Goal: Information Seeking & Learning: Learn about a topic

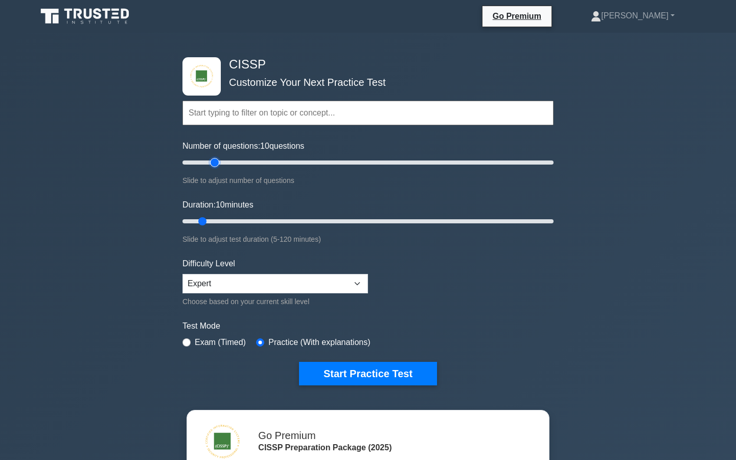
type input "20"
click at [212, 163] on input "Number of questions: 10 questions" at bounding box center [368, 162] width 371 height 12
type input "20"
click at [231, 218] on input "Duration: 20 minutes" at bounding box center [368, 221] width 371 height 12
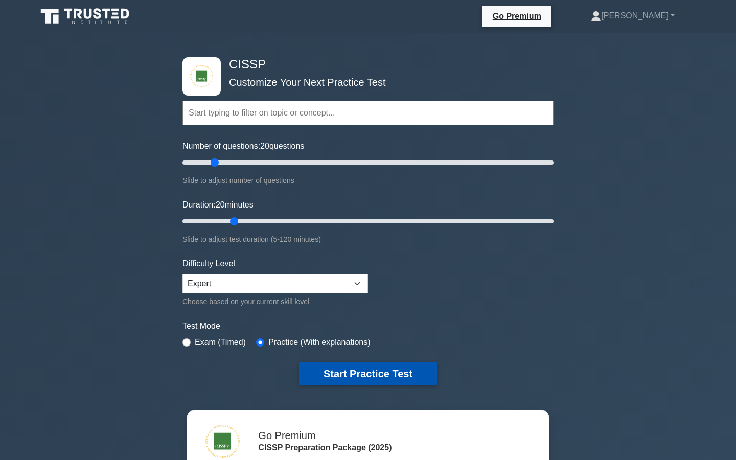
click at [340, 381] on button "Start Practice Test" at bounding box center [368, 374] width 138 height 24
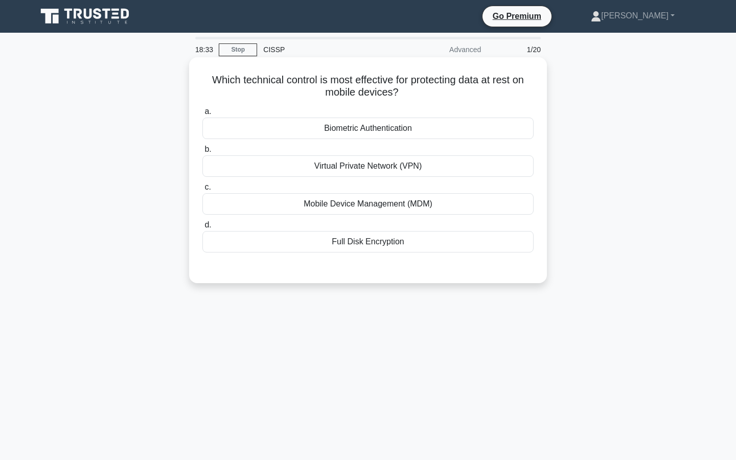
click at [372, 207] on div "Mobile Device Management (MDM)" at bounding box center [367, 203] width 331 height 21
click at [202, 191] on input "c. Mobile Device Management (MDM)" at bounding box center [202, 187] width 0 height 7
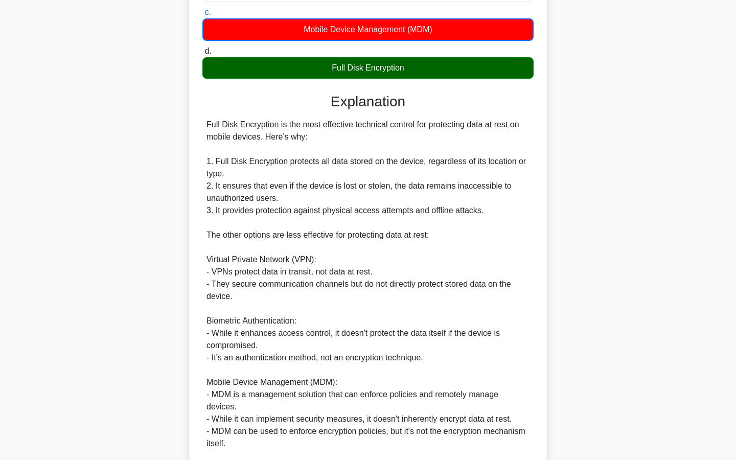
scroll to position [282, 0]
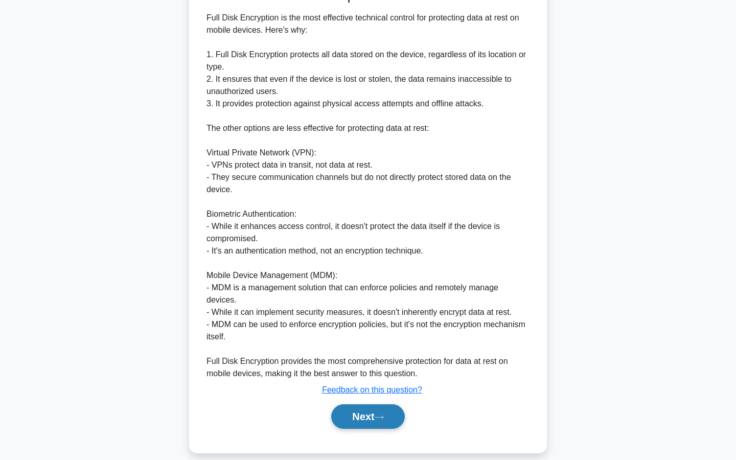
click at [379, 404] on button "Next" at bounding box center [367, 416] width 73 height 25
click at [377, 404] on button "Next" at bounding box center [367, 416] width 73 height 25
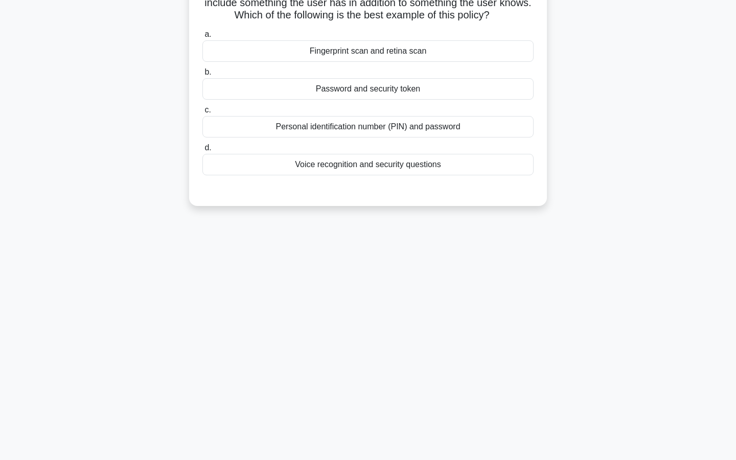
scroll to position [0, 0]
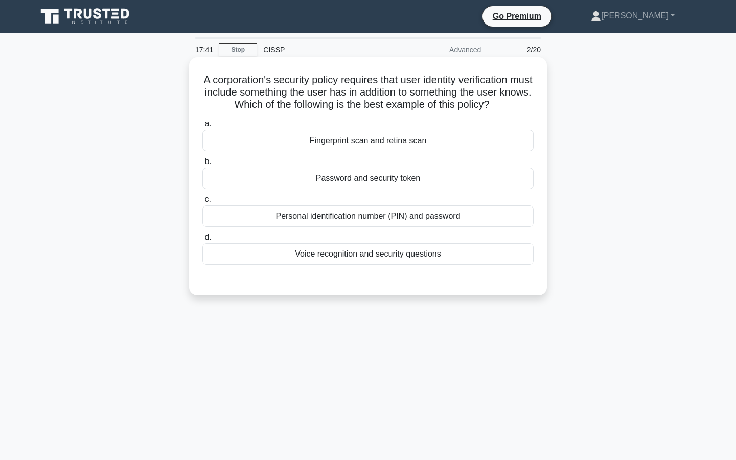
click at [373, 177] on div "Password and security token" at bounding box center [367, 178] width 331 height 21
click at [202, 165] on input "b. Password and security token" at bounding box center [202, 162] width 0 height 7
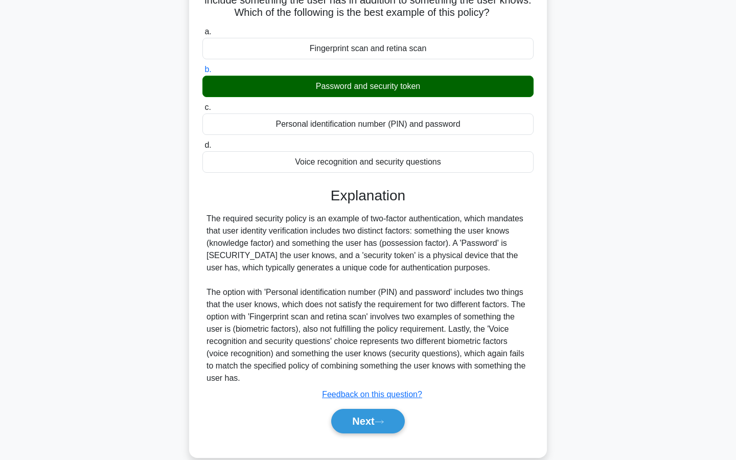
scroll to position [109, 0]
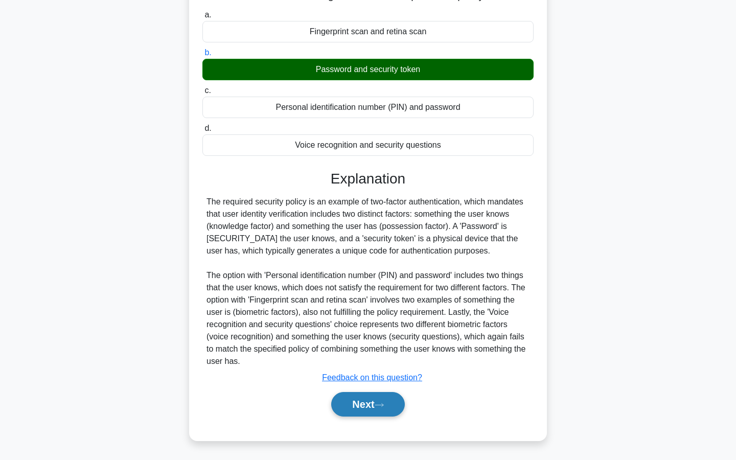
click at [355, 410] on button "Next" at bounding box center [367, 404] width 73 height 25
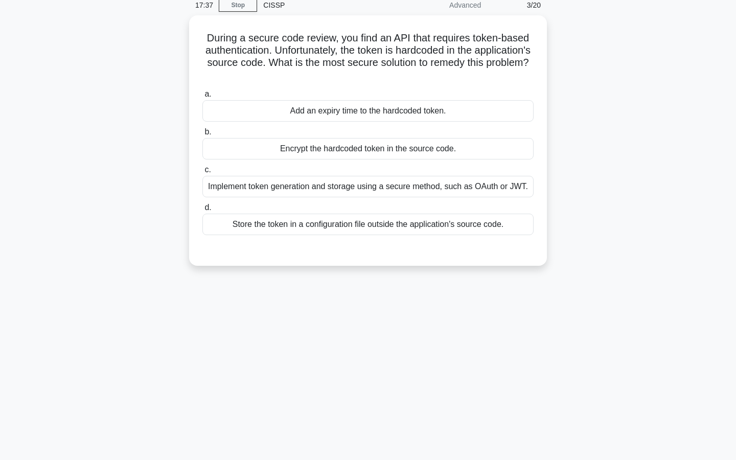
scroll to position [0, 0]
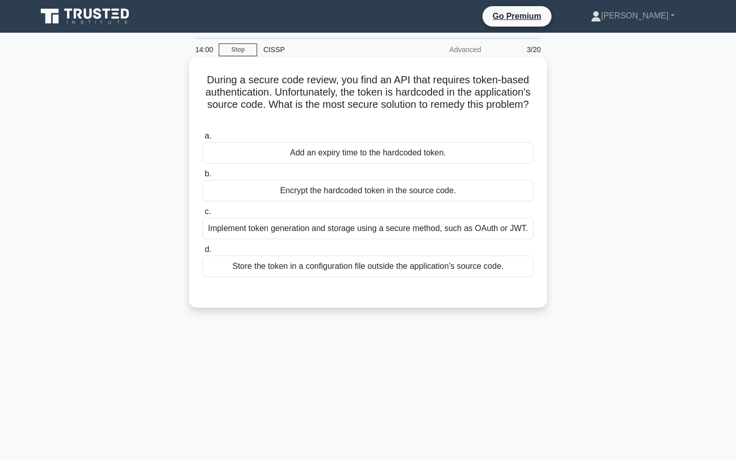
click at [371, 232] on div "Implement token generation and storage using a secure method, such as OAuth or …" at bounding box center [367, 228] width 331 height 21
click at [202, 215] on input "c. Implement token generation and storage using a secure method, such as OAuth …" at bounding box center [202, 212] width 0 height 7
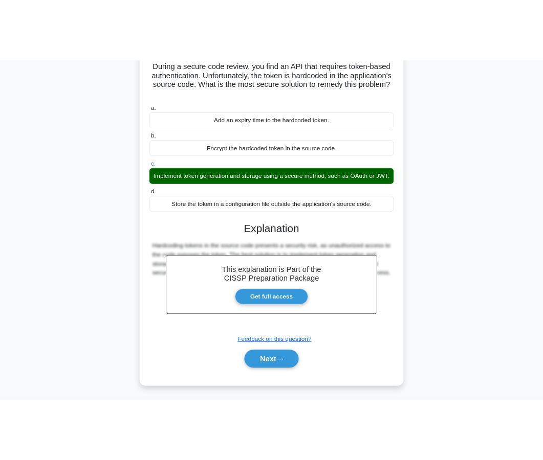
scroll to position [86, 0]
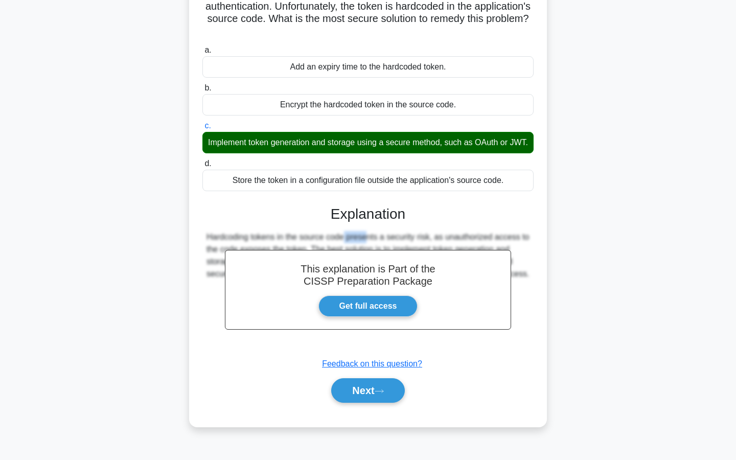
drag, startPoint x: 301, startPoint y: 233, endPoint x: 277, endPoint y: 233, distance: 24.0
click at [277, 233] on div "Hardcoding tokens in the source code presents a security risk, as unauthorized …" at bounding box center [368, 255] width 323 height 49
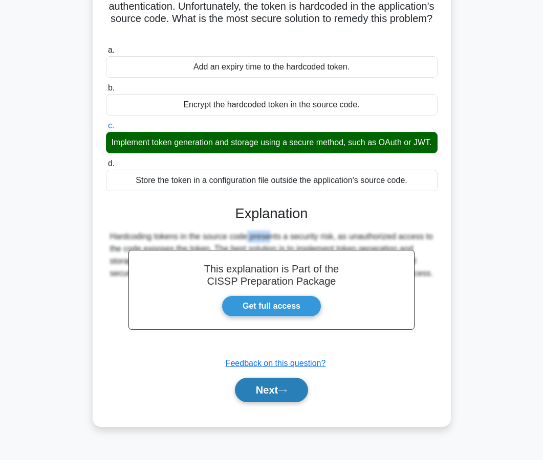
click at [274, 387] on button "Next" at bounding box center [271, 390] width 73 height 25
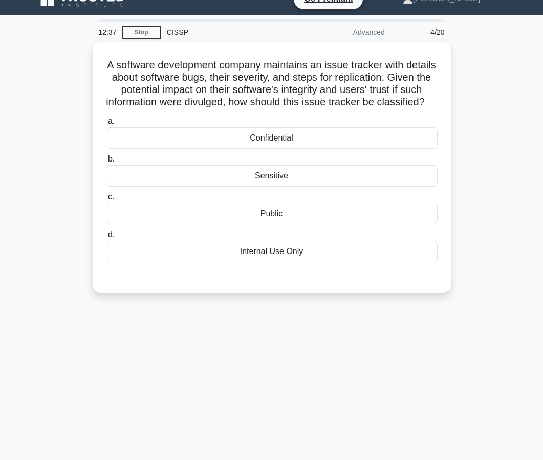
scroll to position [15, 0]
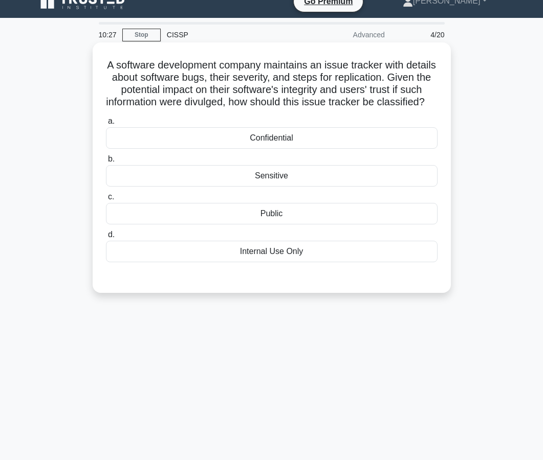
click at [267, 133] on div "Confidential" at bounding box center [271, 137] width 331 height 21
click at [106, 125] on input "a. Confidential" at bounding box center [106, 121] width 0 height 7
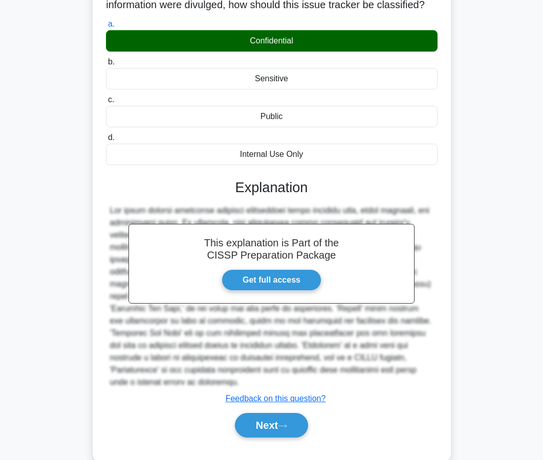
scroll to position [121, 0]
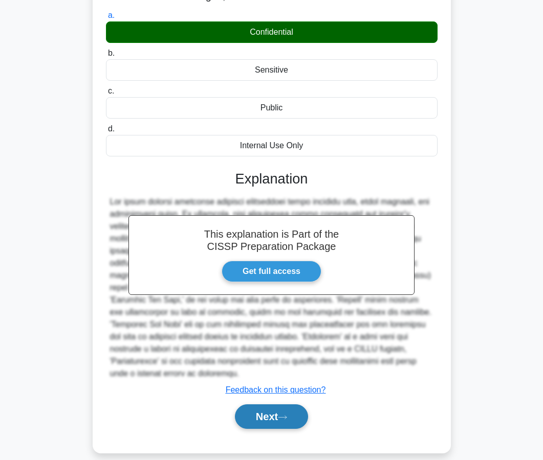
click at [253, 405] on button "Next" at bounding box center [271, 416] width 73 height 25
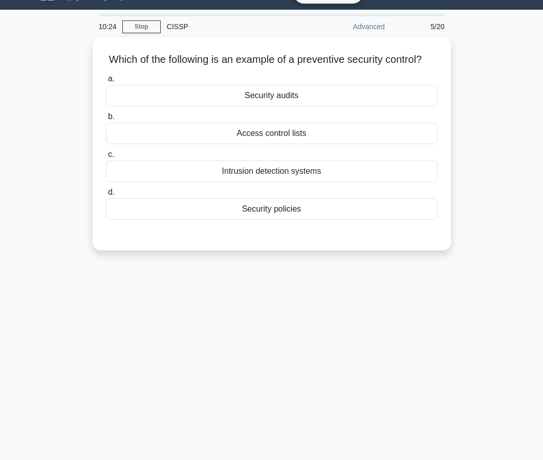
scroll to position [0, 0]
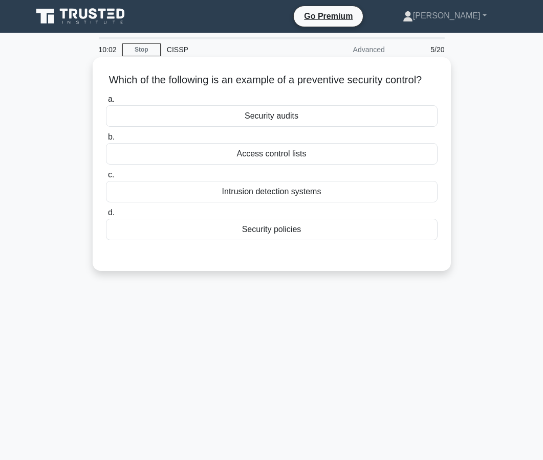
click at [268, 157] on div "Access control lists" at bounding box center [271, 153] width 331 height 21
click at [106, 141] on input "b. Access control lists" at bounding box center [106, 137] width 0 height 7
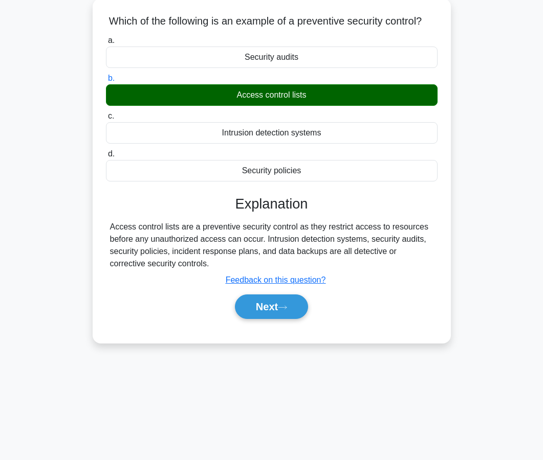
scroll to position [80, 0]
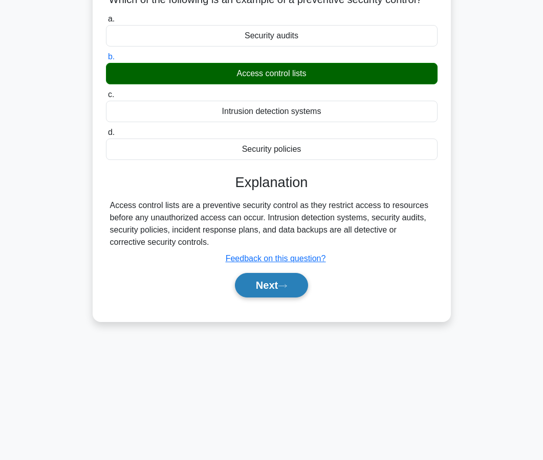
click at [257, 284] on button "Next" at bounding box center [271, 285] width 73 height 25
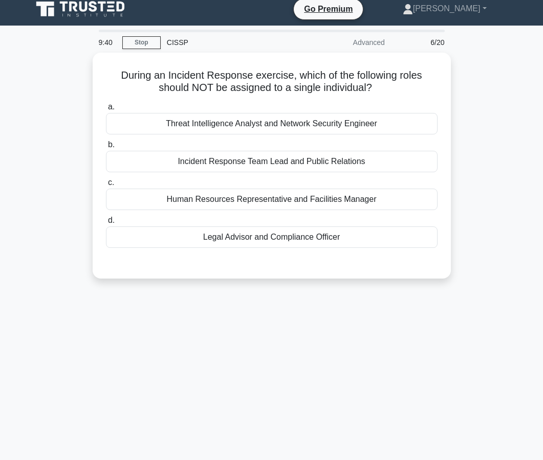
scroll to position [8, 0]
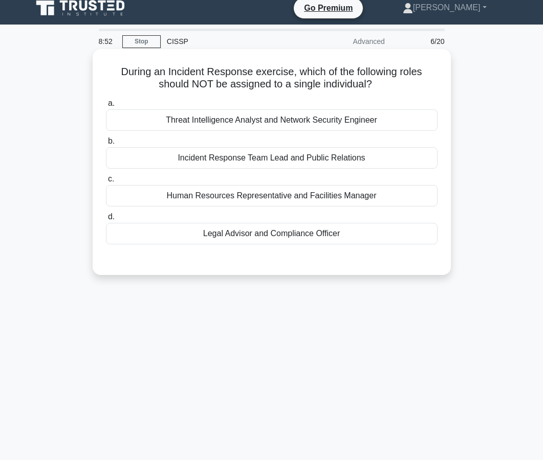
click at [264, 238] on div "Legal Advisor and Compliance Officer" at bounding box center [271, 233] width 331 height 21
click at [106, 220] on input "d. Legal Advisor and Compliance Officer" at bounding box center [106, 217] width 0 height 7
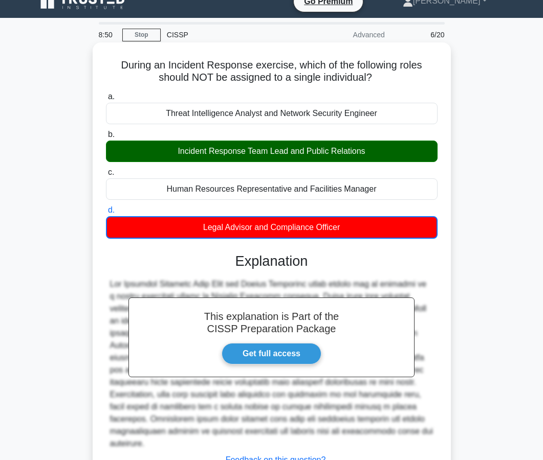
scroll to position [18, 0]
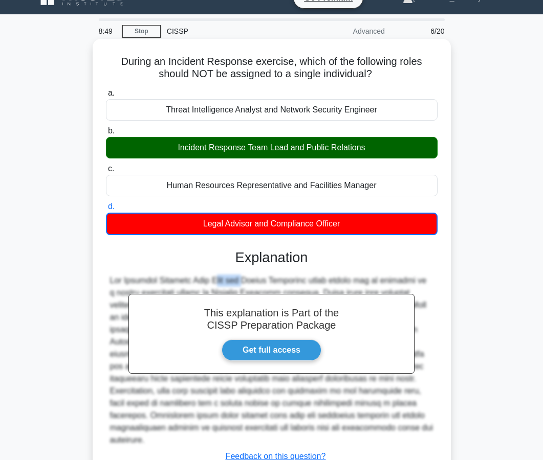
drag, startPoint x: 184, startPoint y: 278, endPoint x: 148, endPoint y: 277, distance: 35.8
click at [148, 278] on div at bounding box center [271, 361] width 323 height 172
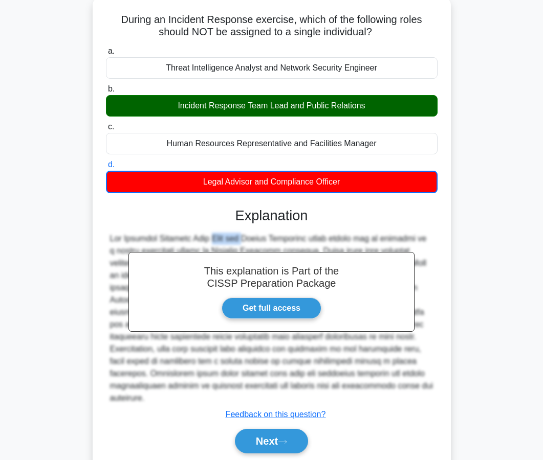
scroll to position [97, 0]
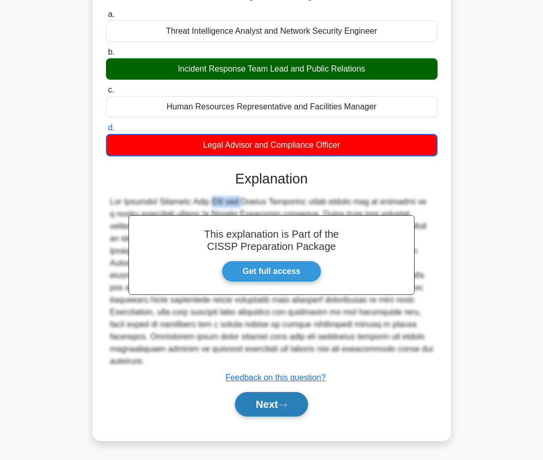
click at [257, 397] on button "Next" at bounding box center [271, 404] width 73 height 25
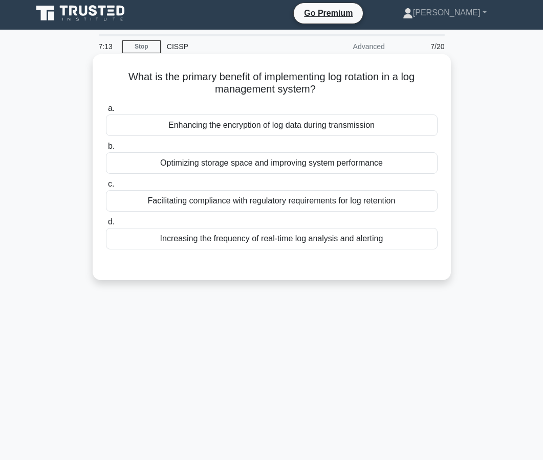
scroll to position [0, 0]
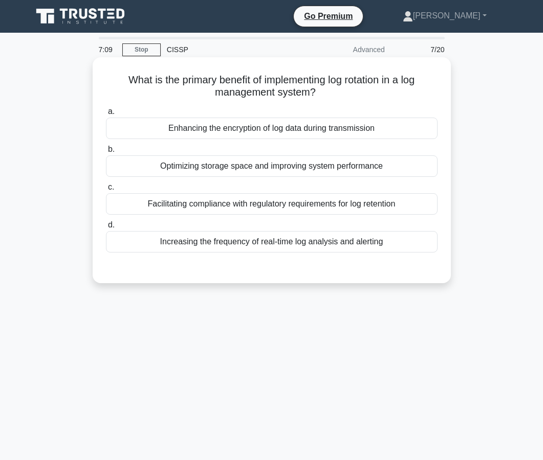
click at [264, 171] on div "Optimizing storage space and improving system performance" at bounding box center [271, 165] width 331 height 21
click at [106, 153] on input "b. Optimizing storage space and improving system performance" at bounding box center [106, 149] width 0 height 7
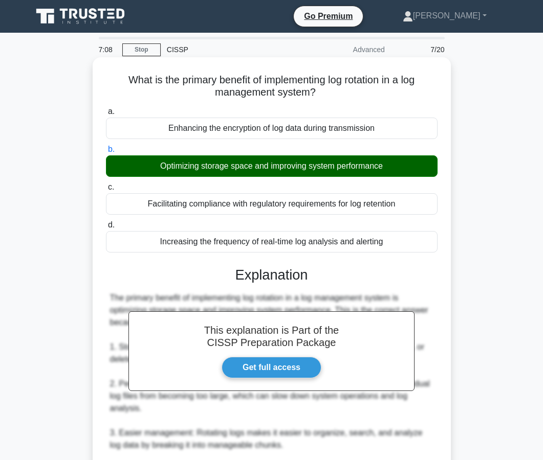
scroll to position [268, 0]
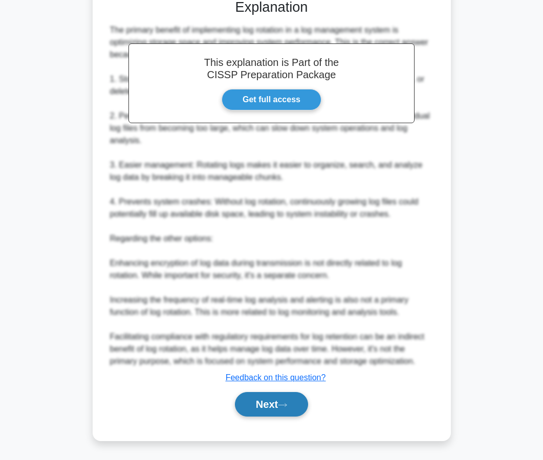
click at [260, 401] on button "Next" at bounding box center [271, 404] width 73 height 25
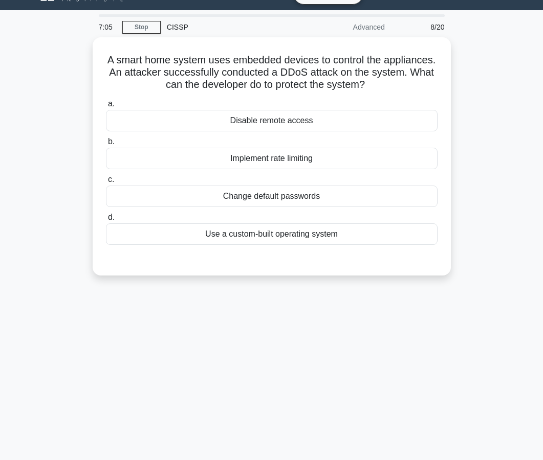
scroll to position [0, 0]
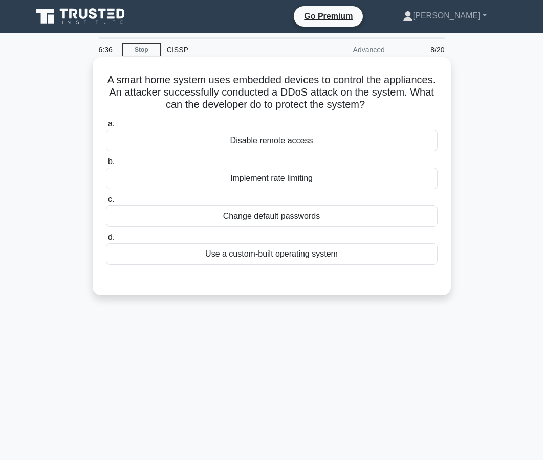
click at [273, 218] on div "Change default passwords" at bounding box center [271, 216] width 331 height 21
click at [106, 203] on input "c. Change default passwords" at bounding box center [106, 199] width 0 height 7
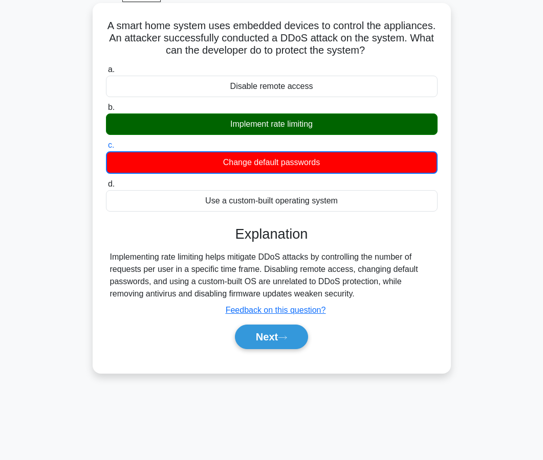
scroll to position [92, 0]
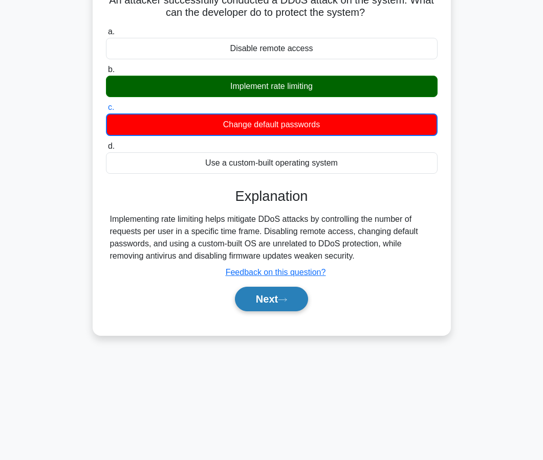
click at [281, 307] on button "Next" at bounding box center [271, 299] width 73 height 25
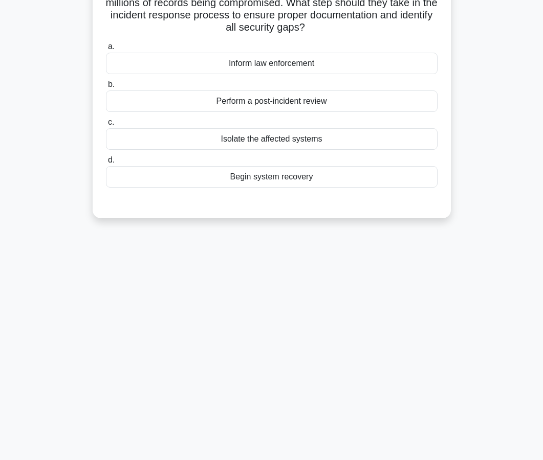
scroll to position [0, 0]
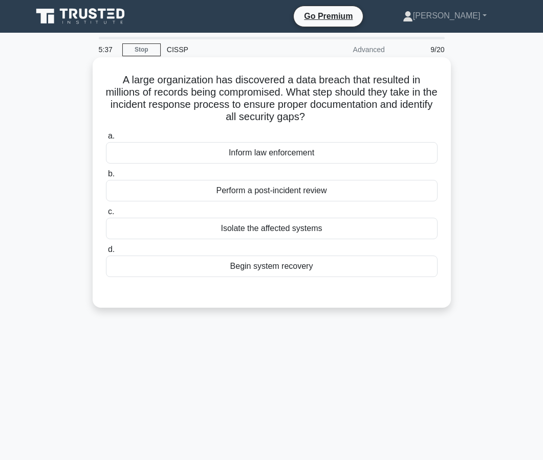
click at [270, 235] on div "Isolate the affected systems" at bounding box center [271, 228] width 331 height 21
click at [106, 215] on input "c. Isolate the affected systems" at bounding box center [106, 212] width 0 height 7
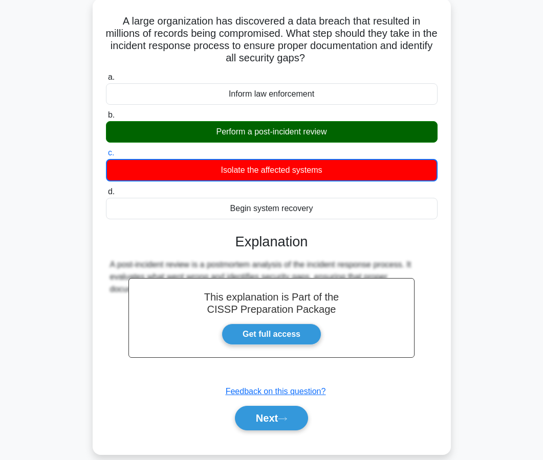
scroll to position [60, 0]
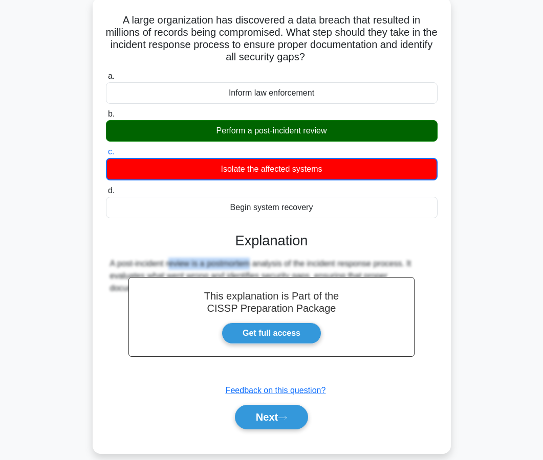
drag, startPoint x: 186, startPoint y: 266, endPoint x: 104, endPoint y: 258, distance: 81.8
click at [105, 258] on div "a. Inform law enforcement b. Perform a post-incident review" at bounding box center [271, 255] width 333 height 374
click at [287, 419] on icon at bounding box center [282, 418] width 9 height 6
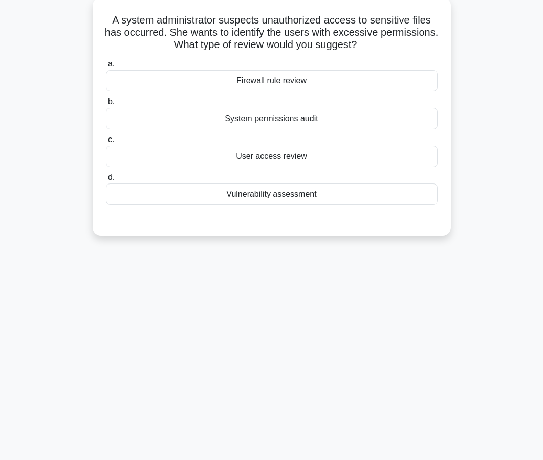
click at [274, 166] on div "User access review" at bounding box center [271, 156] width 331 height 21
click at [106, 143] on input "c. User access review" at bounding box center [106, 140] width 0 height 7
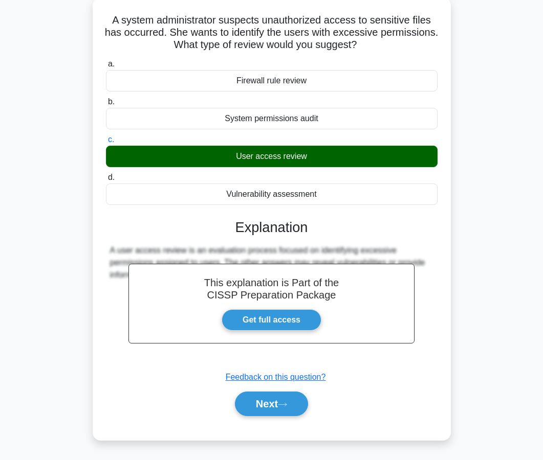
scroll to position [92, 0]
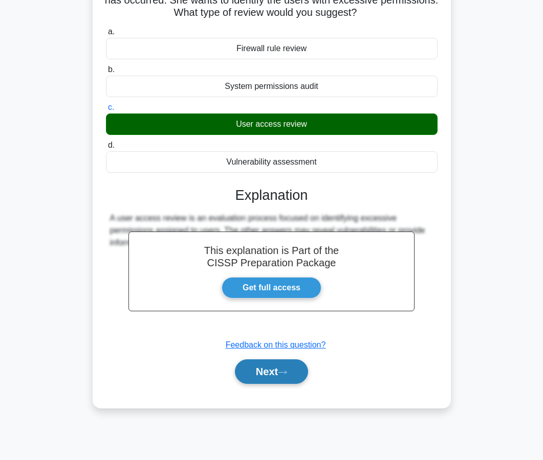
click at [251, 373] on button "Next" at bounding box center [271, 371] width 73 height 25
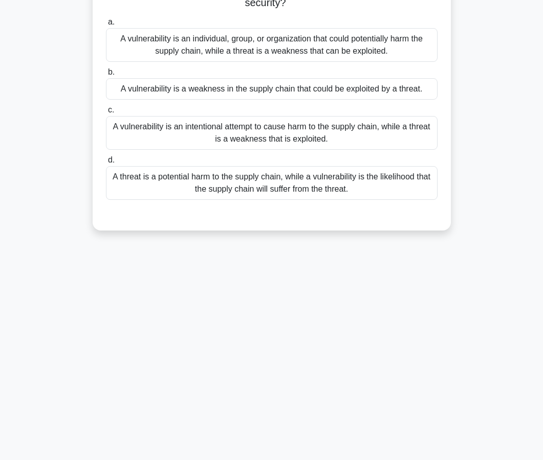
scroll to position [0, 0]
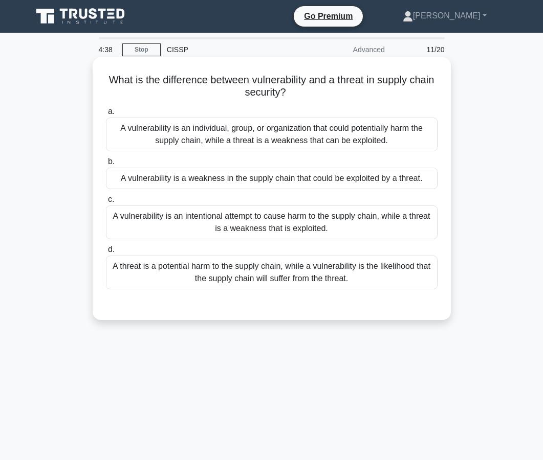
click at [275, 185] on div "A vulnerability is a weakness in the supply chain that could be exploited by a …" at bounding box center [271, 178] width 331 height 21
click at [106, 165] on input "b. A vulnerability is a weakness in the supply chain that could be exploited by…" at bounding box center [106, 162] width 0 height 7
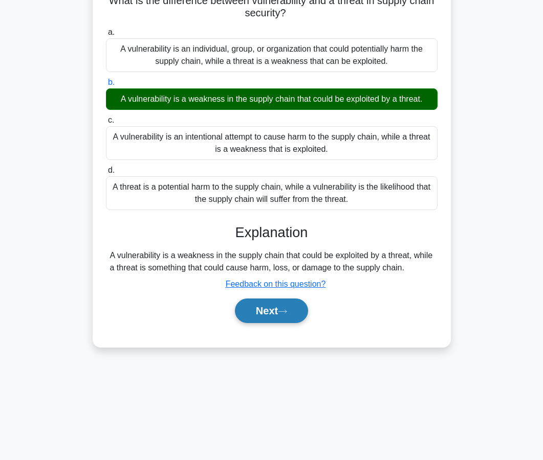
scroll to position [92, 0]
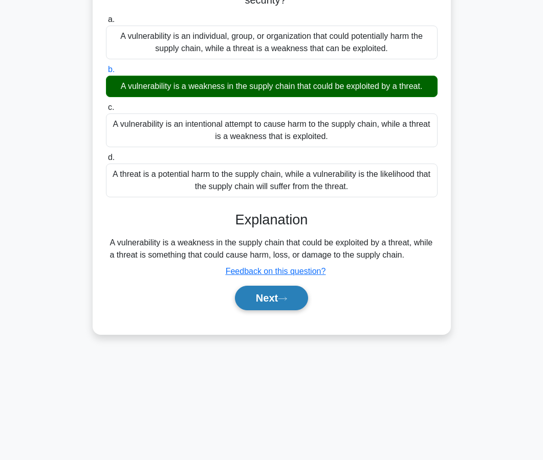
click at [278, 307] on button "Next" at bounding box center [271, 298] width 73 height 25
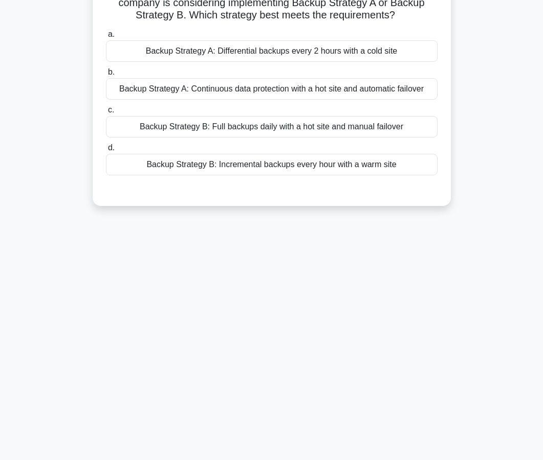
scroll to position [0, 0]
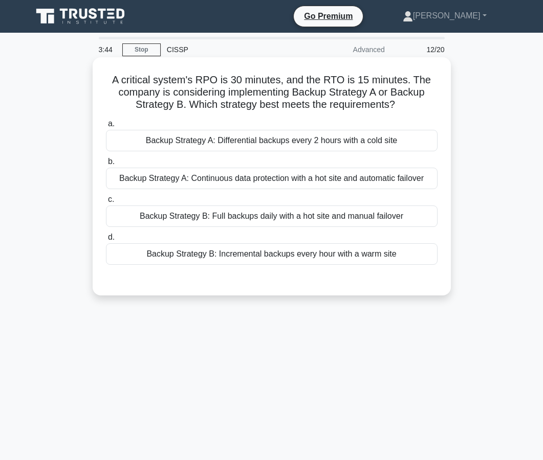
click at [268, 254] on div "Backup Strategy B: Incremental backups every hour with a warm site" at bounding box center [271, 253] width 331 height 21
click at [106, 241] on input "d. Backup Strategy B: Incremental backups every hour with a warm site" at bounding box center [106, 237] width 0 height 7
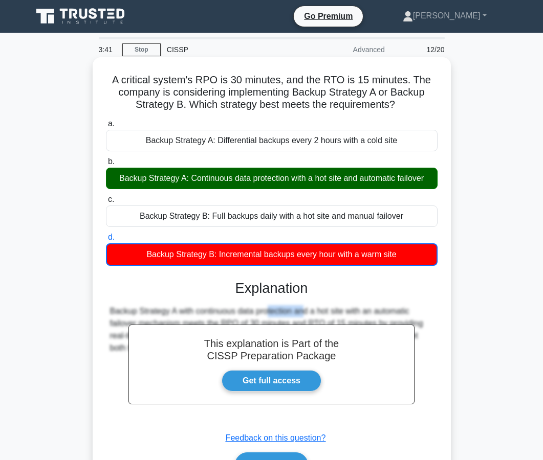
drag, startPoint x: 242, startPoint y: 316, endPoint x: 205, endPoint y: 311, distance: 37.7
click at [205, 311] on div "Backup Strategy A with continuous data protection and a hot site with an automa…" at bounding box center [271, 329] width 323 height 49
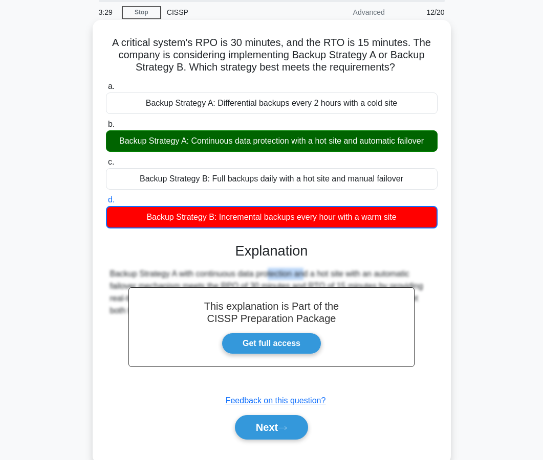
scroll to position [41, 0]
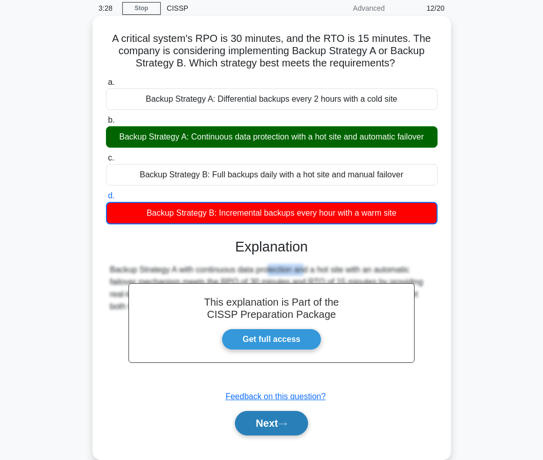
click at [291, 428] on button "Next" at bounding box center [271, 423] width 73 height 25
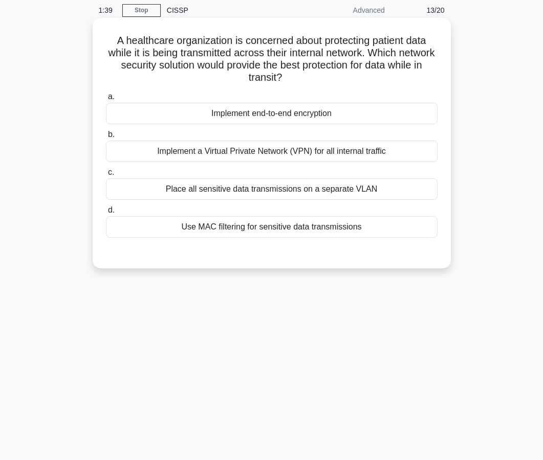
scroll to position [38, 0]
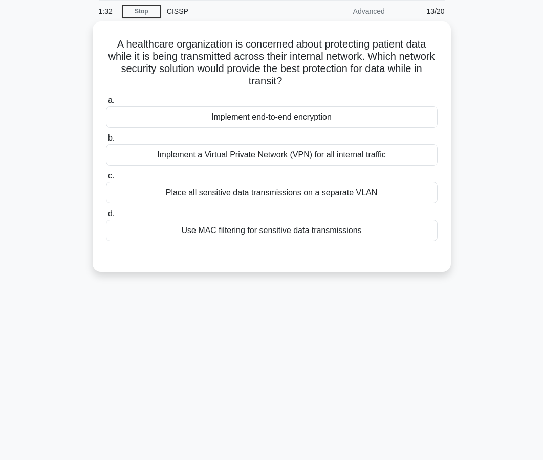
click at [138, 11] on link "Stop" at bounding box center [141, 11] width 38 height 13
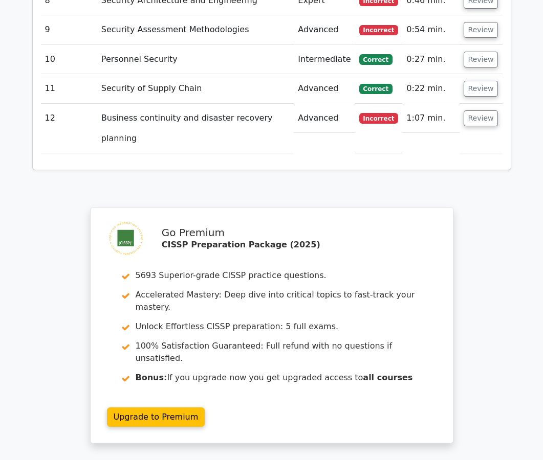
scroll to position [1885, 0]
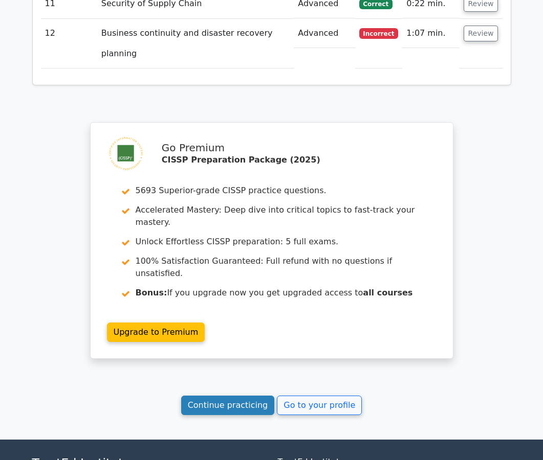
click at [200, 396] on link "Continue practicing" at bounding box center [228, 405] width 94 height 19
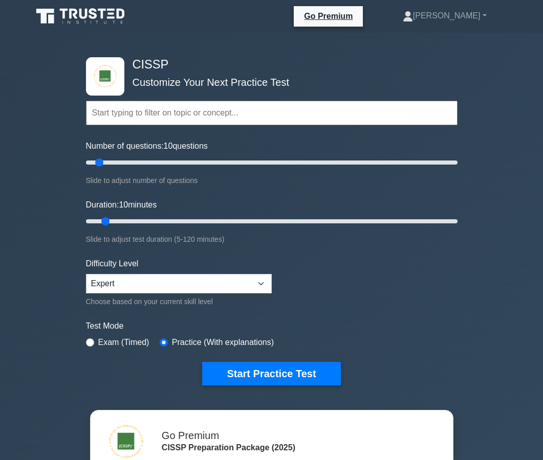
click at [291, 207] on div "Duration: 10 minutes Slide to adjust test duration (5-120 minutes)" at bounding box center [271, 222] width 371 height 47
type input "70"
click at [288, 223] on input "Duration: 10 minutes" at bounding box center [271, 221] width 371 height 12
click at [149, 166] on input "Number of questions: 10 questions" at bounding box center [271, 162] width 371 height 12
type input "30"
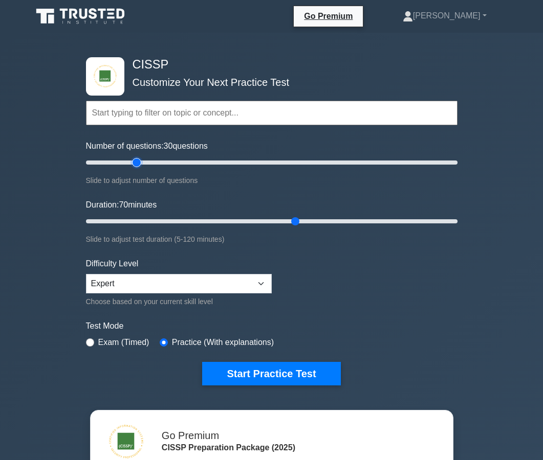
click at [132, 161] on input "Number of questions: 30 questions" at bounding box center [271, 162] width 371 height 12
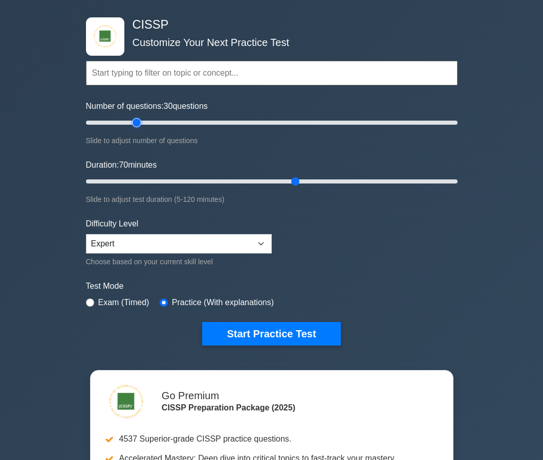
scroll to position [48, 0]
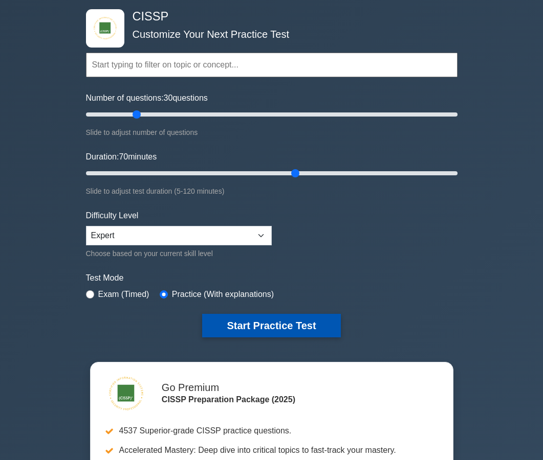
click at [235, 322] on button "Start Practice Test" at bounding box center [271, 326] width 138 height 24
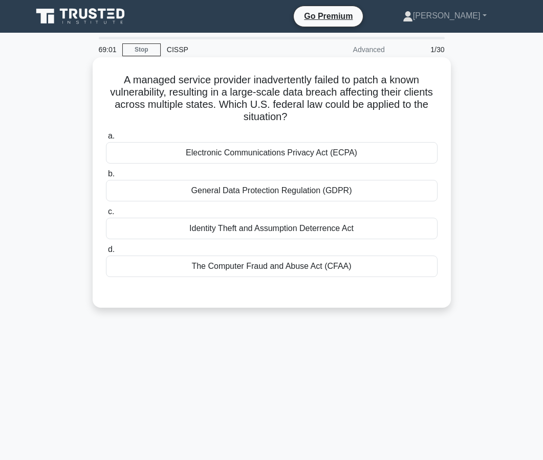
click at [273, 274] on div "The Computer Fraud and Abuse Act (CFAA)" at bounding box center [271, 266] width 331 height 21
click at [106, 253] on input "d. The Computer Fraud and Abuse Act (CFAA)" at bounding box center [106, 249] width 0 height 7
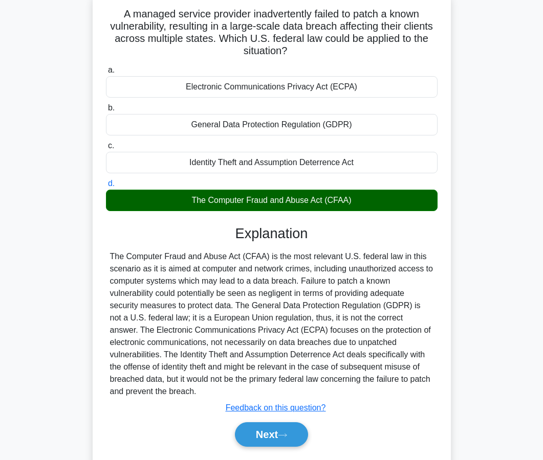
scroll to position [67, 0]
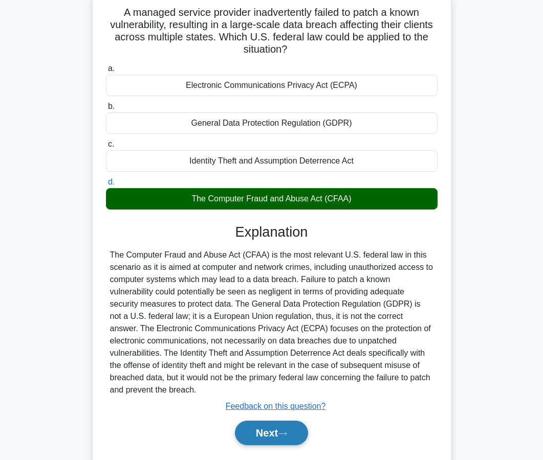
click at [278, 428] on button "Next" at bounding box center [271, 433] width 73 height 25
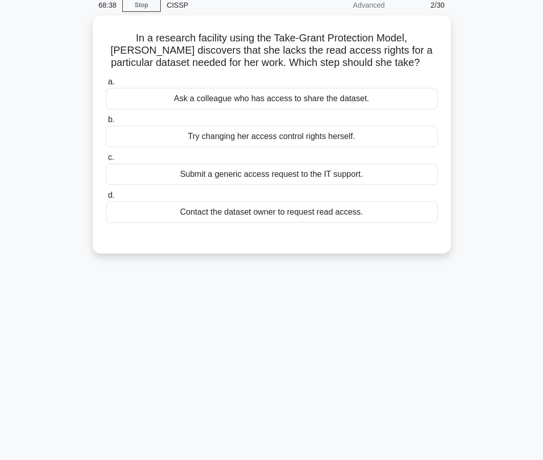
scroll to position [0, 0]
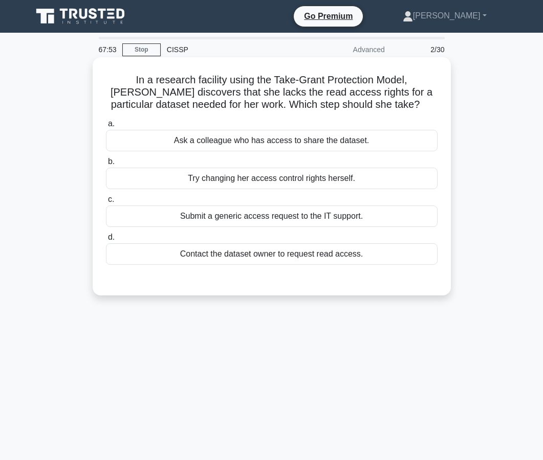
click at [267, 221] on div "Submit a generic access request to the IT support." at bounding box center [271, 216] width 331 height 21
click at [106, 203] on input "c. Submit a generic access request to the IT support." at bounding box center [106, 199] width 0 height 7
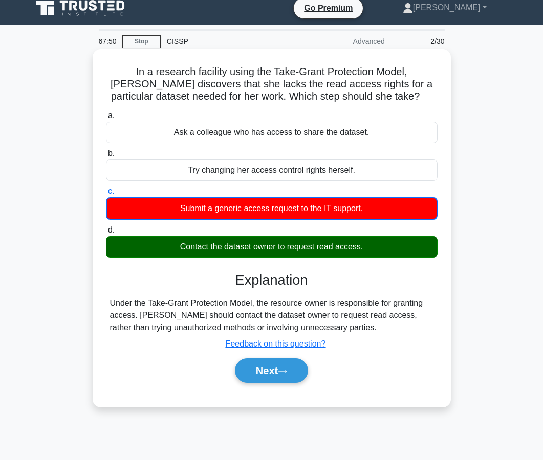
scroll to position [9, 0]
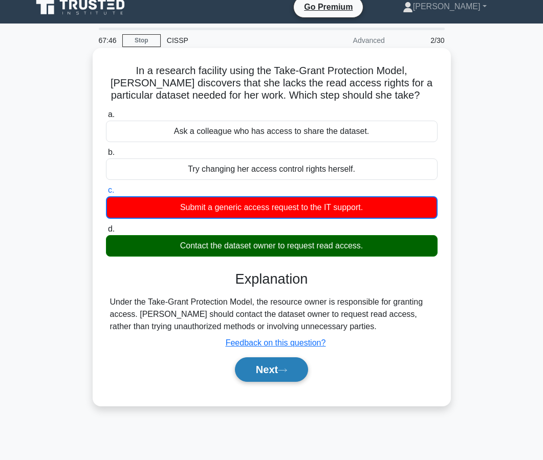
click at [272, 374] on button "Next" at bounding box center [271, 369] width 73 height 25
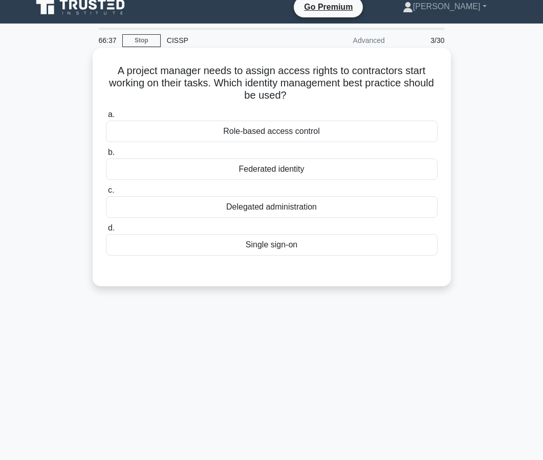
click at [264, 133] on div "Role-based access control" at bounding box center [271, 131] width 331 height 21
click at [106, 118] on input "a. Role-based access control" at bounding box center [106, 114] width 0 height 7
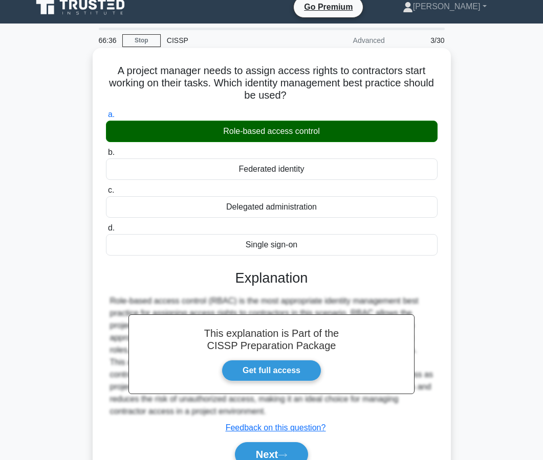
scroll to position [92, 0]
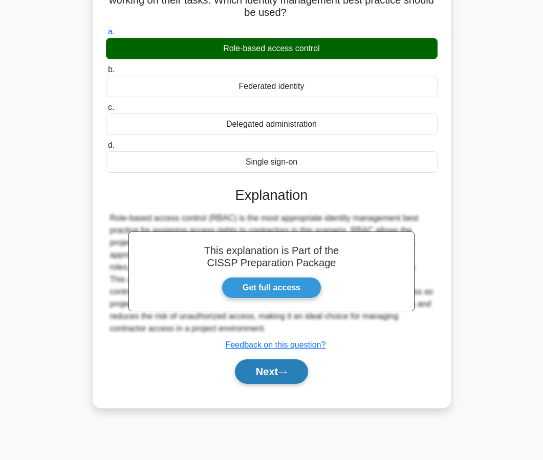
click at [255, 361] on button "Next" at bounding box center [271, 371] width 73 height 25
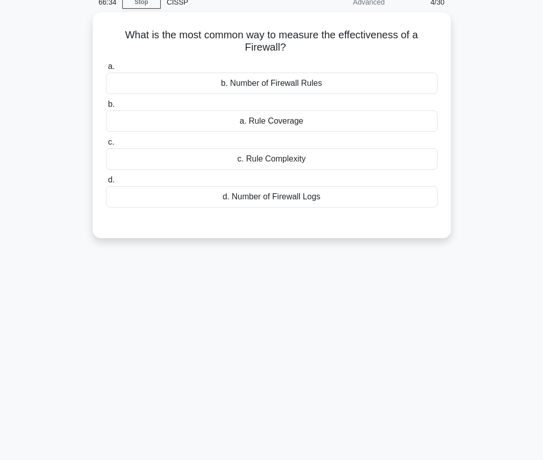
scroll to position [0, 0]
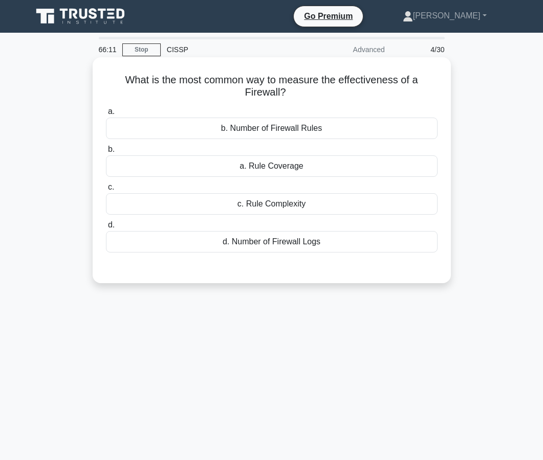
click at [276, 172] on div "a. Rule Coverage" at bounding box center [271, 165] width 331 height 21
click at [106, 153] on input "b. a. Rule Coverage" at bounding box center [106, 149] width 0 height 7
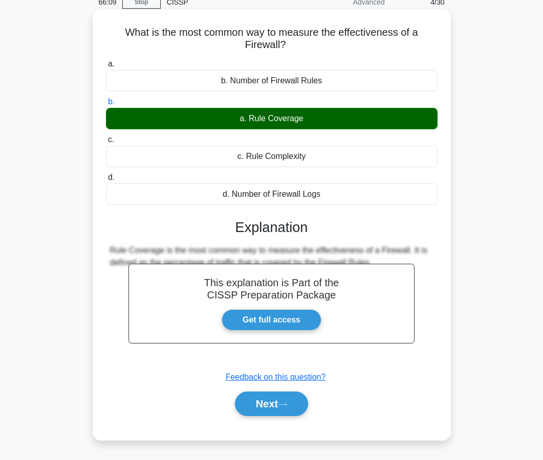
scroll to position [62, 0]
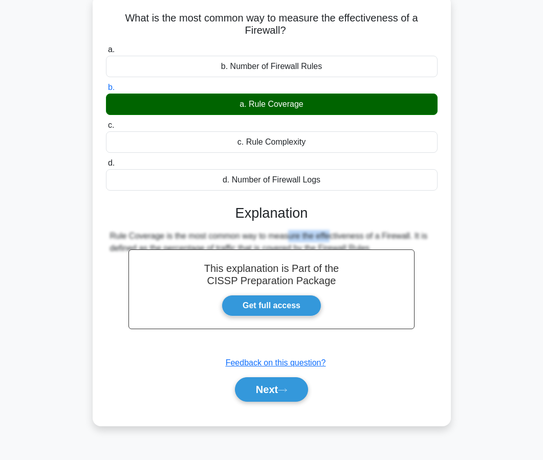
drag, startPoint x: 263, startPoint y: 235, endPoint x: 211, endPoint y: 235, distance: 51.6
click at [211, 235] on div "Rule Coverage is the most common way to measure the effectiveness of a Firewall…" at bounding box center [271, 242] width 323 height 25
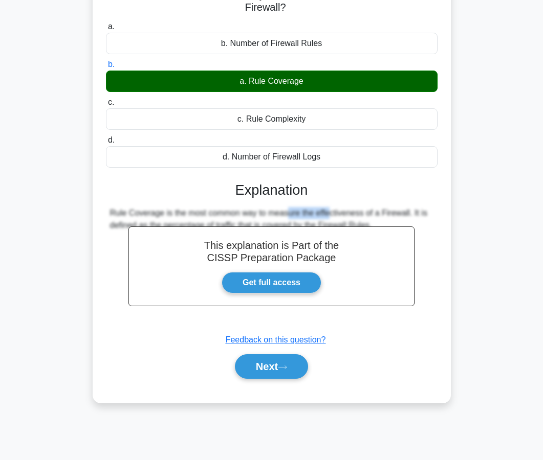
scroll to position [88, 0]
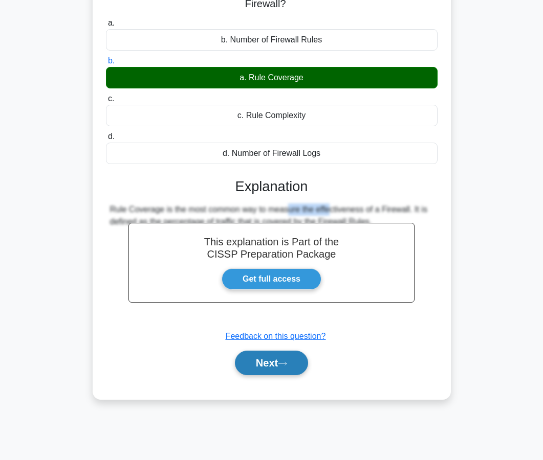
click at [246, 362] on button "Next" at bounding box center [271, 363] width 73 height 25
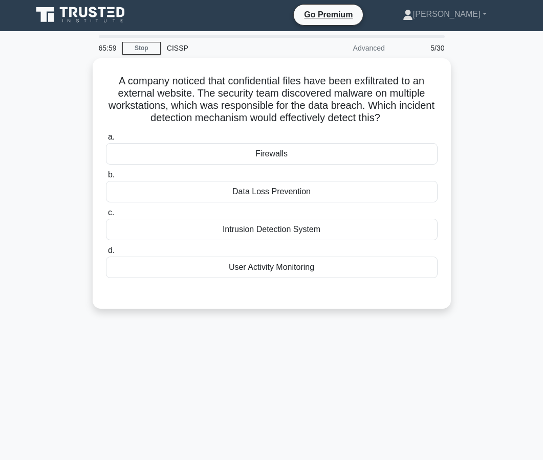
scroll to position [0, 0]
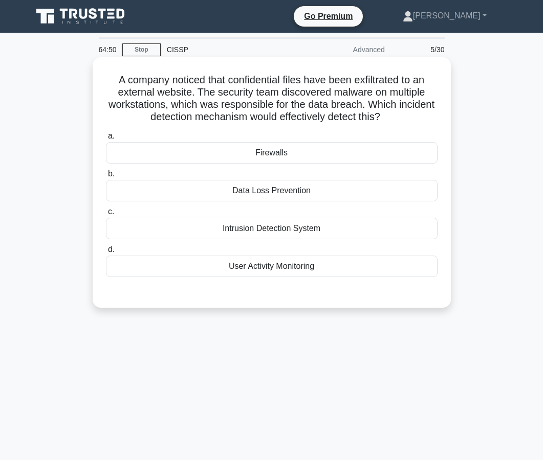
click at [267, 225] on div "Intrusion Detection System" at bounding box center [271, 228] width 331 height 21
click at [106, 215] on input "c. Intrusion Detection System" at bounding box center [106, 212] width 0 height 7
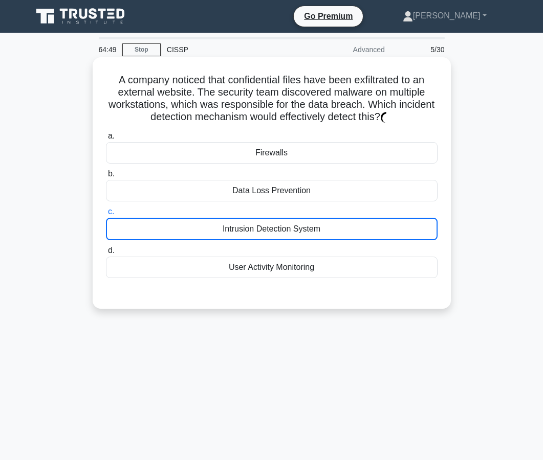
scroll to position [92, 0]
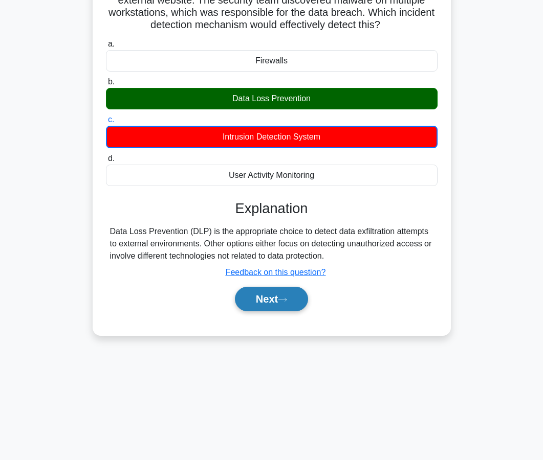
click at [261, 302] on button "Next" at bounding box center [271, 299] width 73 height 25
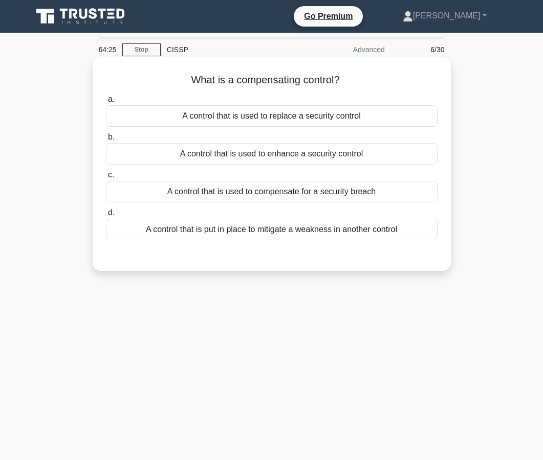
scroll to position [0, 0]
click at [259, 227] on div "A control that is put in place to mitigate a weakness in another control" at bounding box center [271, 229] width 331 height 21
click at [106, 216] on input "d. A control that is put in place to mitigate a weakness in another control" at bounding box center [106, 213] width 0 height 7
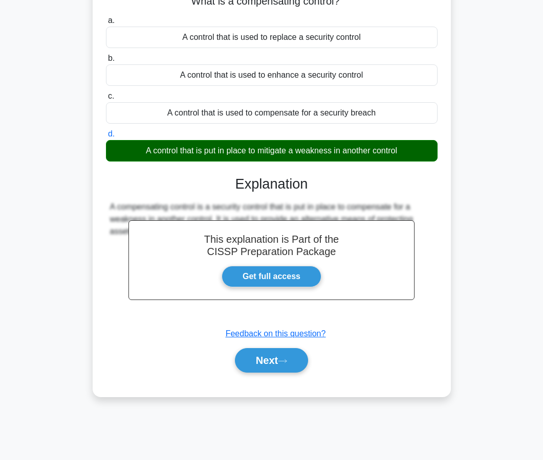
scroll to position [92, 0]
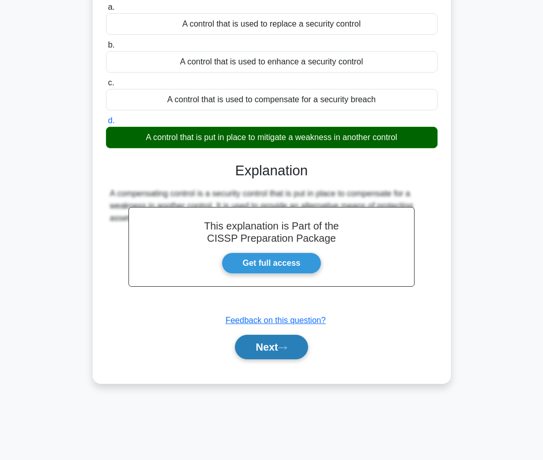
click at [253, 346] on button "Next" at bounding box center [271, 347] width 73 height 25
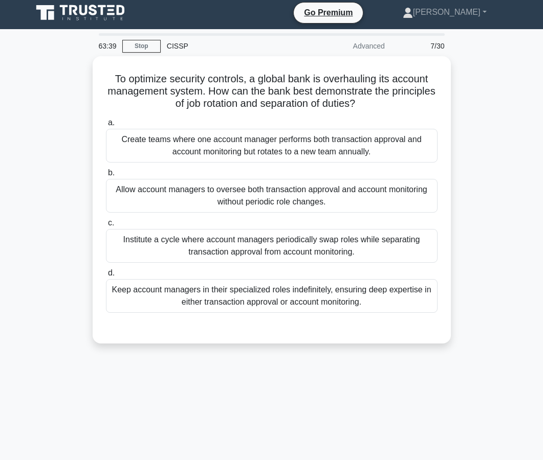
scroll to position [0, 0]
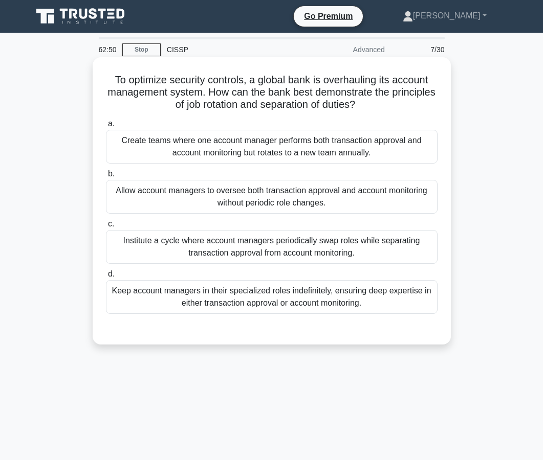
click at [283, 143] on div "Create teams where one account manager performs both transaction approval and a…" at bounding box center [271, 147] width 331 height 34
click at [106, 127] on input "a. Create teams where one account manager performs both transaction approval an…" at bounding box center [106, 124] width 0 height 7
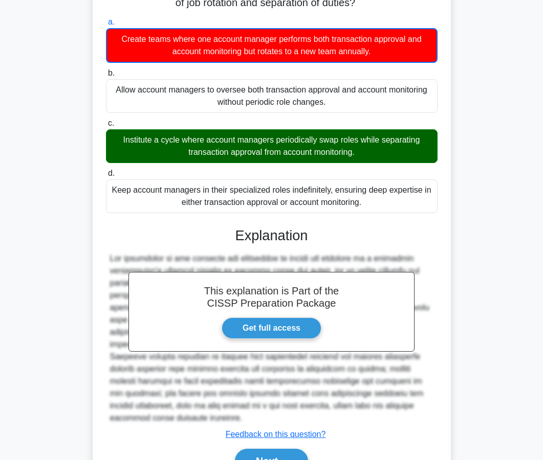
scroll to position [159, 0]
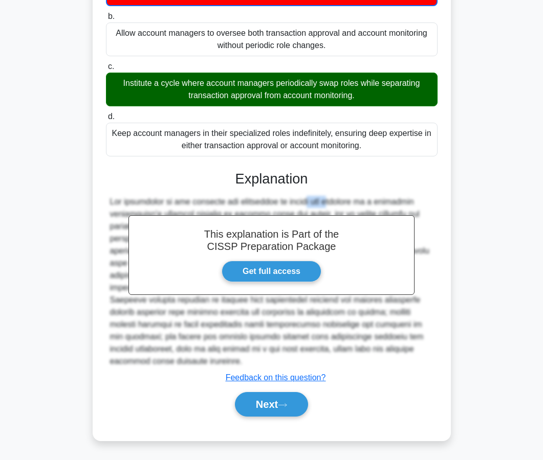
drag, startPoint x: 266, startPoint y: 201, endPoint x: 240, endPoint y: 198, distance: 26.3
click at [240, 198] on div at bounding box center [271, 282] width 323 height 172
click at [292, 401] on button "Next" at bounding box center [271, 404] width 73 height 25
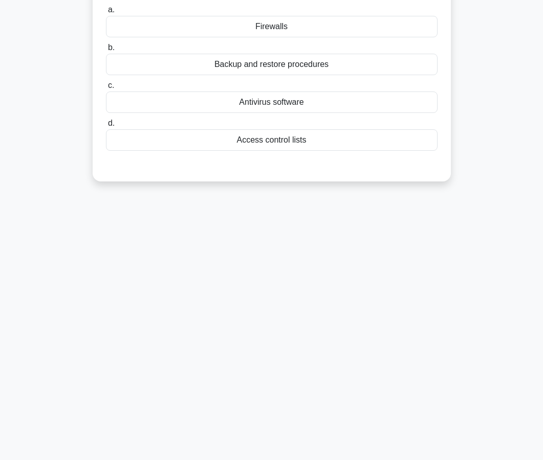
scroll to position [0, 0]
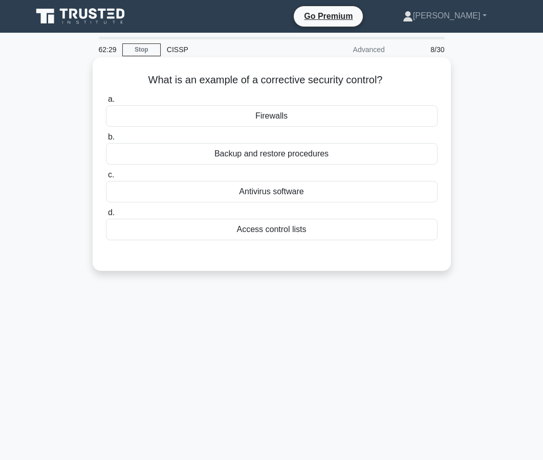
click at [269, 149] on div "Backup and restore procedures" at bounding box center [271, 153] width 331 height 21
click at [106, 141] on input "b. Backup and restore procedures" at bounding box center [106, 137] width 0 height 7
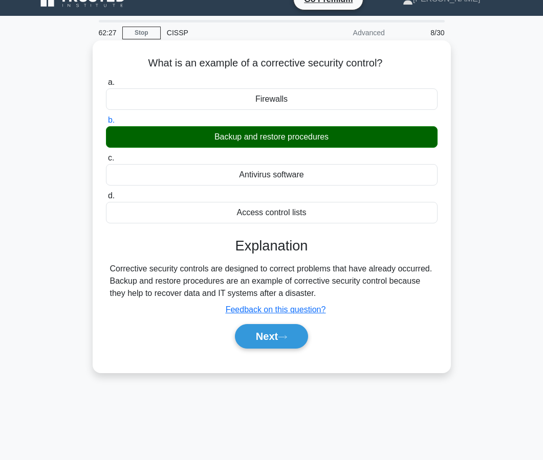
scroll to position [26, 0]
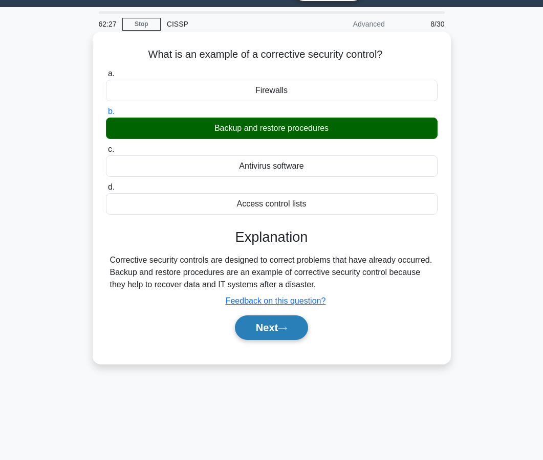
click at [283, 338] on button "Next" at bounding box center [271, 327] width 73 height 25
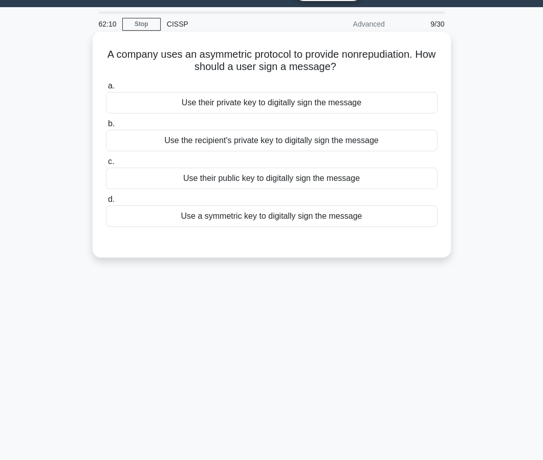
click at [257, 101] on div "Use their private key to digitally sign the message" at bounding box center [271, 102] width 331 height 21
click at [106, 89] on input "a. Use their private key to digitally sign the message" at bounding box center [106, 86] width 0 height 7
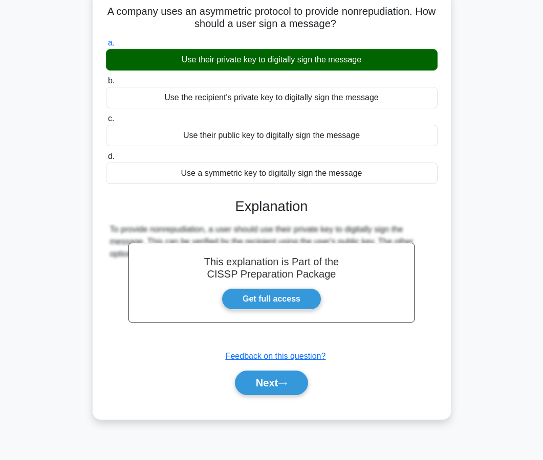
scroll to position [92, 0]
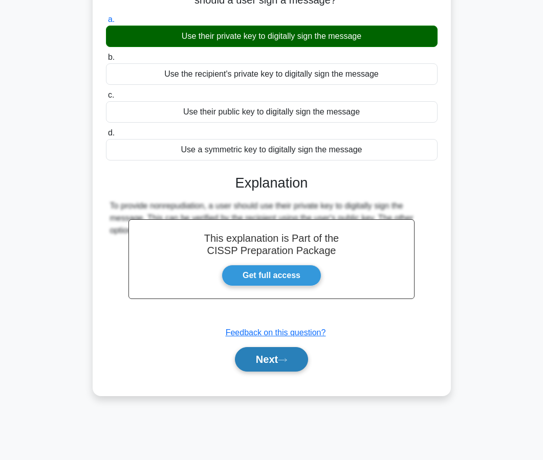
click at [295, 367] on button "Next" at bounding box center [271, 359] width 73 height 25
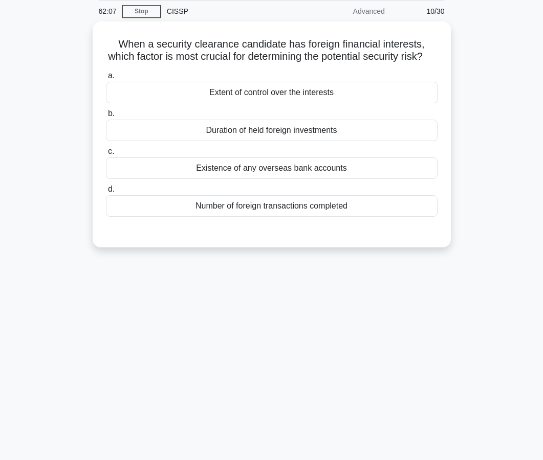
scroll to position [0, 0]
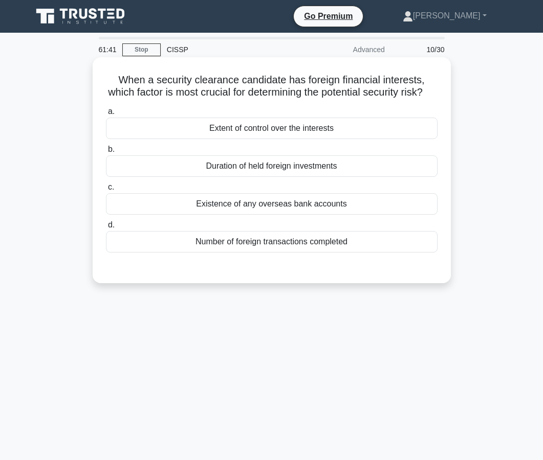
click at [274, 126] on div "Extent of control over the interests" at bounding box center [271, 128] width 331 height 21
click at [106, 115] on input "a. Extent of control over the interests" at bounding box center [106, 111] width 0 height 7
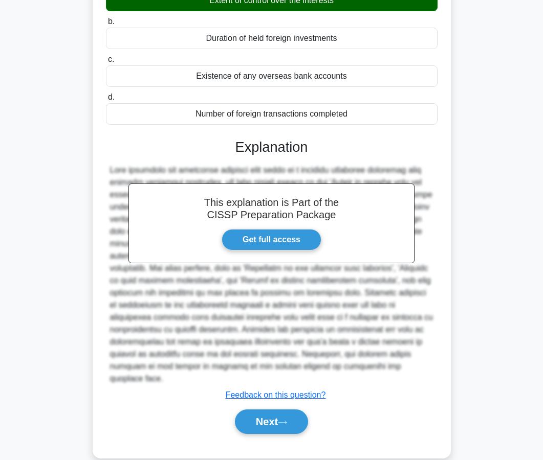
scroll to position [133, 0]
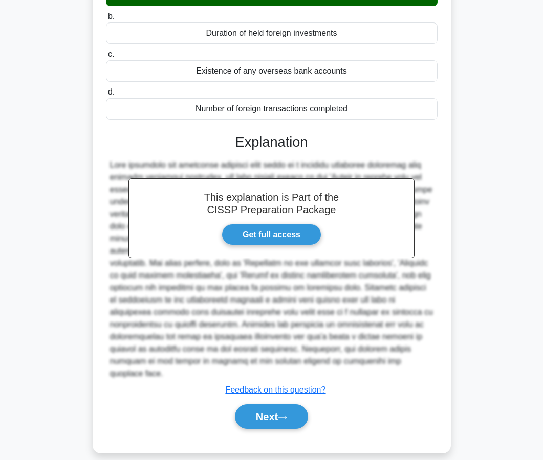
click at [284, 420] on div "Next" at bounding box center [271, 416] width 331 height 33
click at [283, 415] on icon at bounding box center [282, 418] width 9 height 6
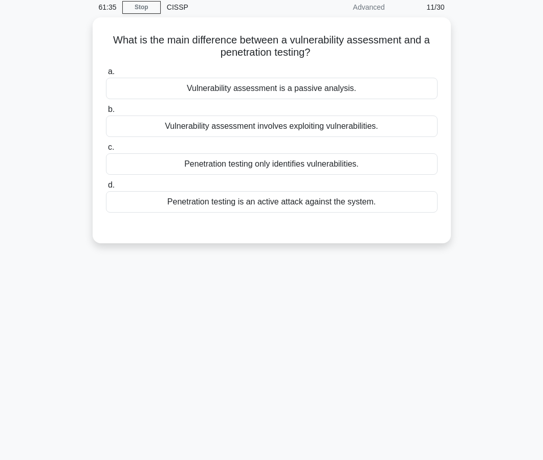
scroll to position [0, 0]
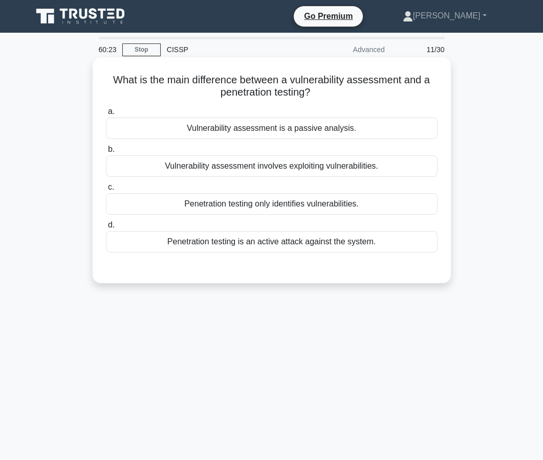
click at [287, 125] on div "Vulnerability assessment is a passive analysis." at bounding box center [271, 128] width 331 height 21
click at [106, 115] on input "a. Vulnerability assessment is a passive analysis." at bounding box center [106, 111] width 0 height 7
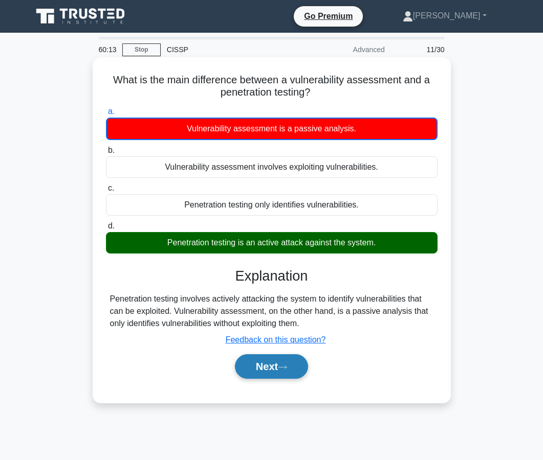
click at [271, 367] on button "Next" at bounding box center [271, 366] width 73 height 25
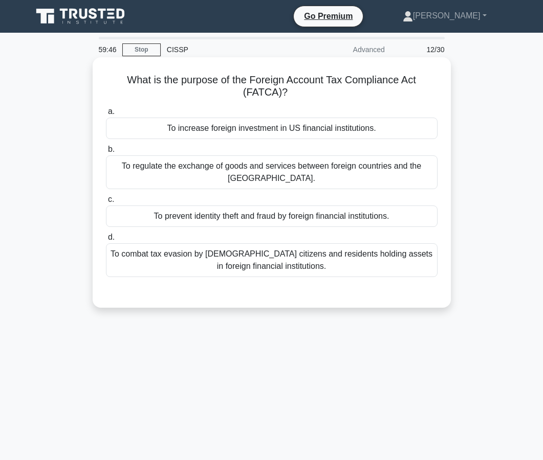
click at [269, 249] on div "To combat tax evasion by US citizens and residents holding assets in foreign fi…" at bounding box center [271, 260] width 331 height 34
click at [106, 241] on input "d. To combat tax evasion by US citizens and residents holding assets in foreign…" at bounding box center [106, 237] width 0 height 7
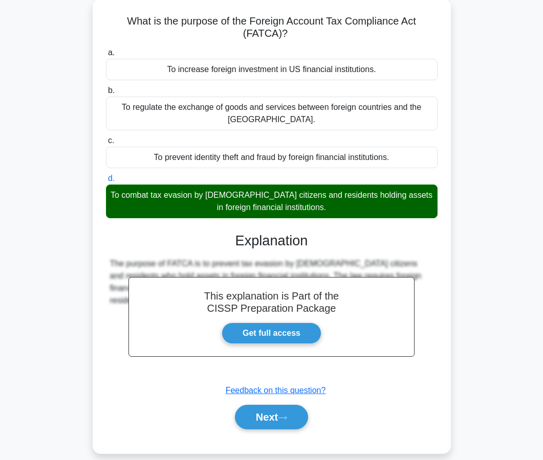
scroll to position [92, 0]
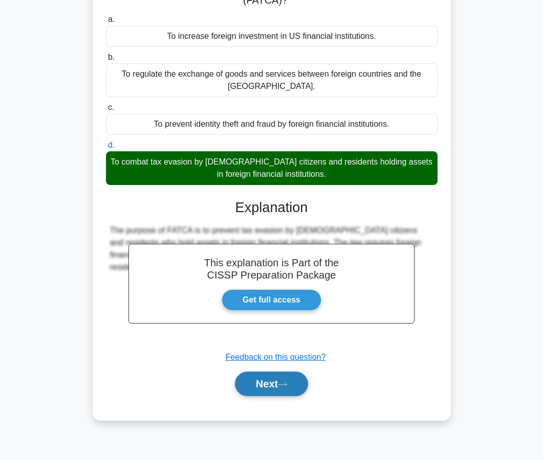
click at [259, 378] on button "Next" at bounding box center [271, 384] width 73 height 25
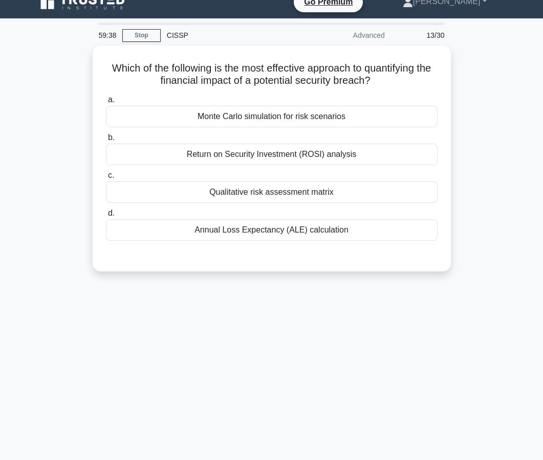
scroll to position [0, 0]
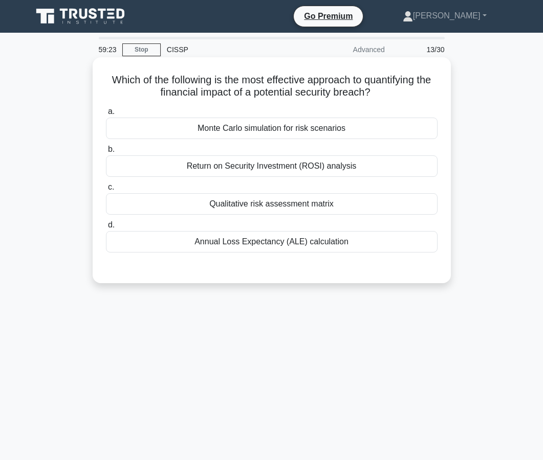
click at [280, 239] on div "Annual Loss Expectancy (ALE) calculation" at bounding box center [271, 241] width 331 height 21
click at [106, 229] on input "d. Annual Loss Expectancy (ALE) calculation" at bounding box center [106, 225] width 0 height 7
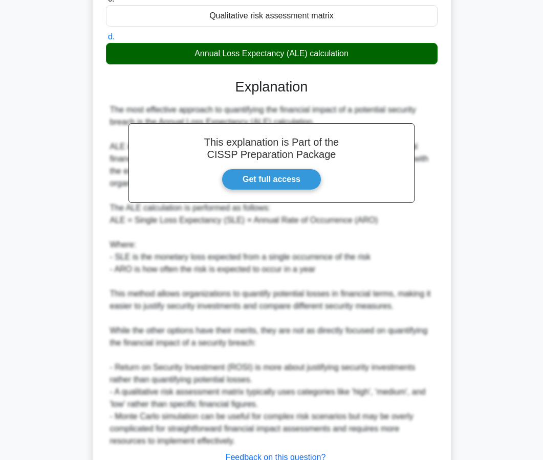
scroll to position [256, 0]
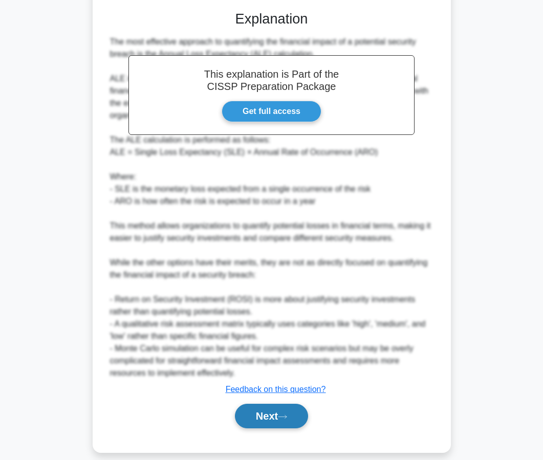
click at [259, 412] on button "Next" at bounding box center [271, 416] width 73 height 25
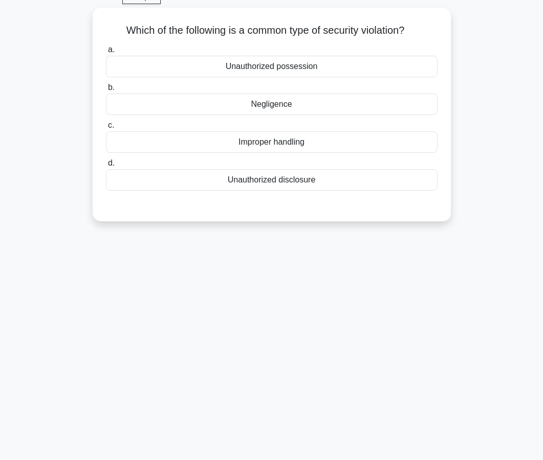
scroll to position [0, 0]
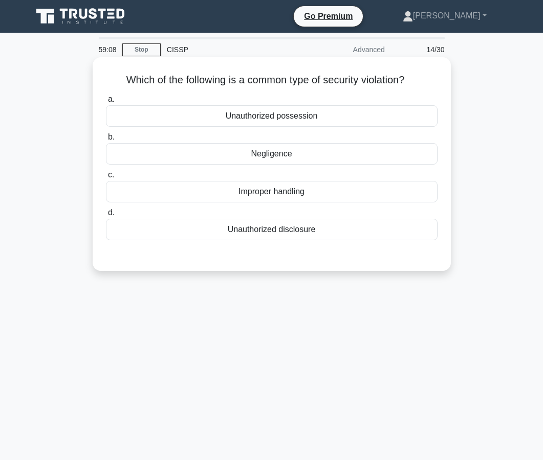
click at [278, 233] on div "Unauthorized disclosure" at bounding box center [271, 229] width 331 height 21
click at [106, 216] on input "d. Unauthorized disclosure" at bounding box center [106, 213] width 0 height 7
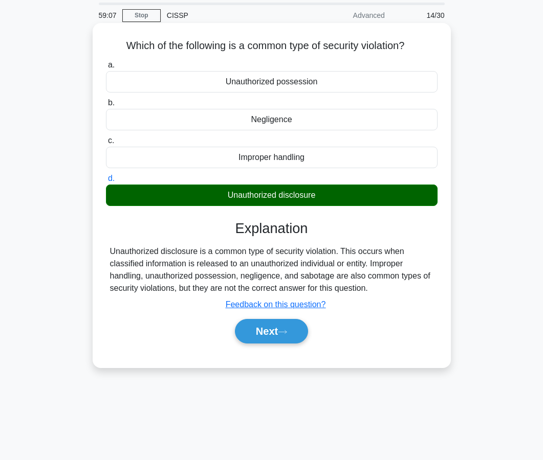
scroll to position [92, 0]
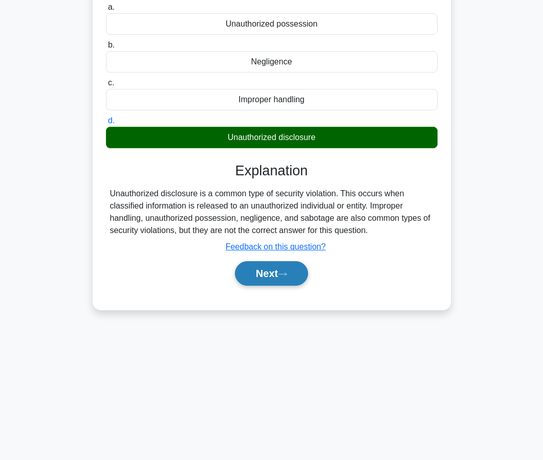
click at [275, 282] on button "Next" at bounding box center [271, 273] width 73 height 25
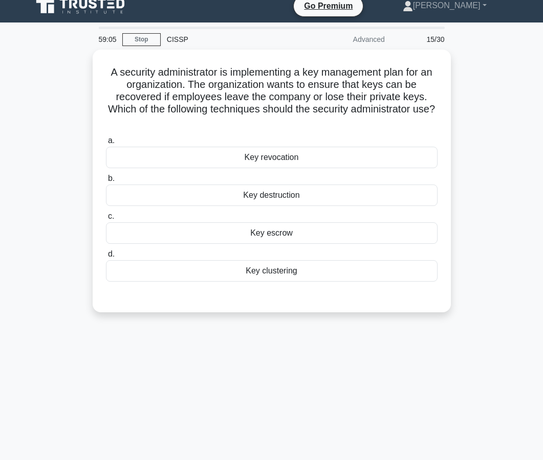
scroll to position [0, 0]
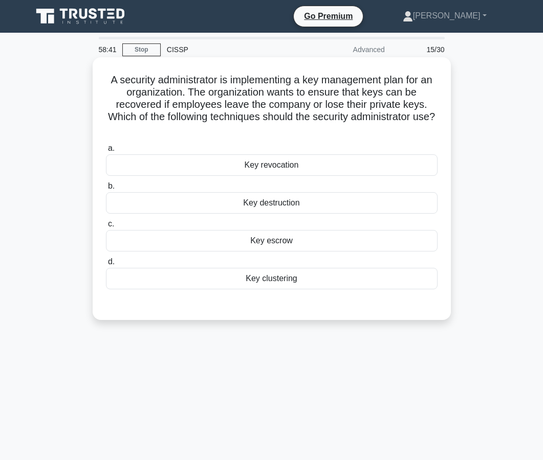
click at [270, 160] on div "Key revocation" at bounding box center [271, 164] width 331 height 21
click at [106, 152] on input "a. Key revocation" at bounding box center [106, 148] width 0 height 7
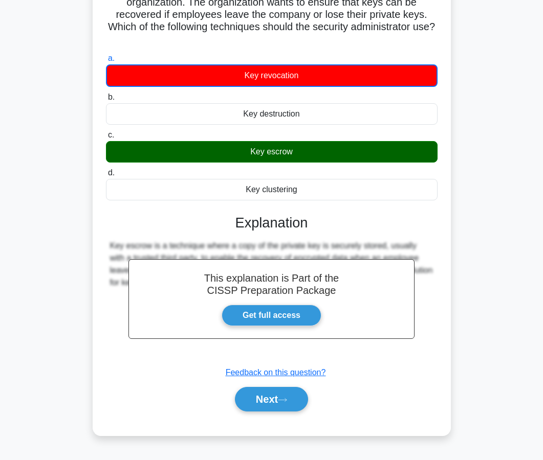
scroll to position [92, 0]
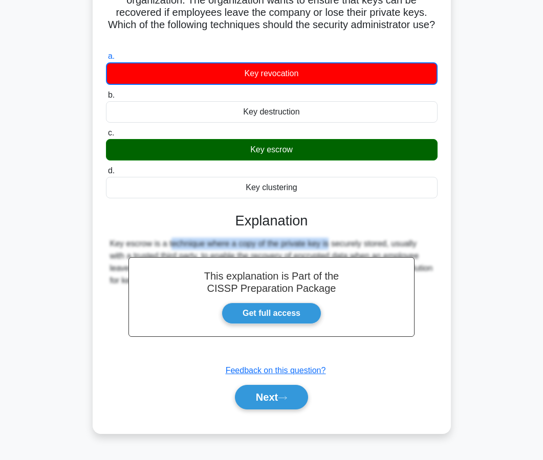
drag, startPoint x: 270, startPoint y: 240, endPoint x: 205, endPoint y: 235, distance: 66.2
click at [205, 235] on div "This explanation is Part of the CISSP Preparation Package Get full access Expla…" at bounding box center [271, 306] width 331 height 213
click at [239, 405] on button "Next" at bounding box center [271, 397] width 73 height 25
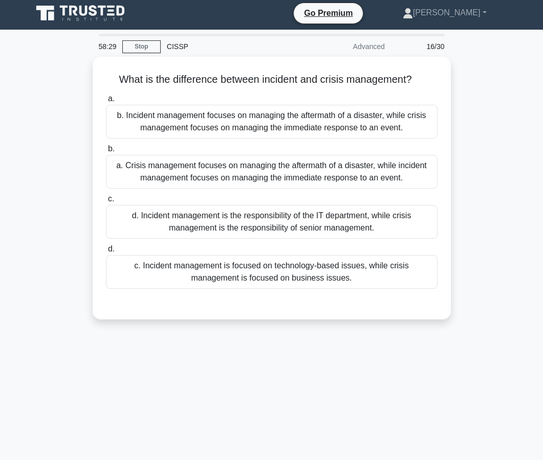
scroll to position [0, 0]
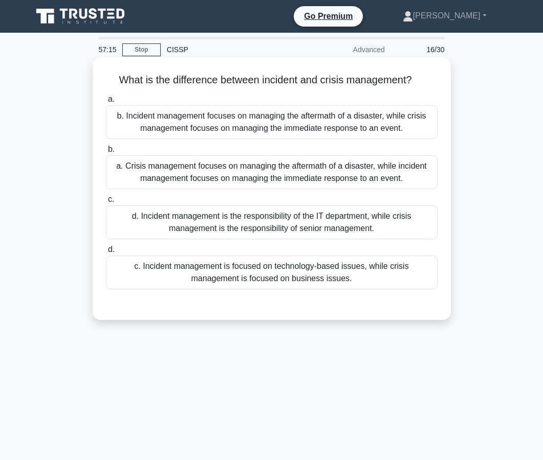
click at [270, 232] on div "d. Incident management is the responsibility of the IT department, while crisis…" at bounding box center [271, 223] width 331 height 34
click at [106, 203] on input "c. d. Incident management is the responsibility of the IT department, while cri…" at bounding box center [106, 199] width 0 height 7
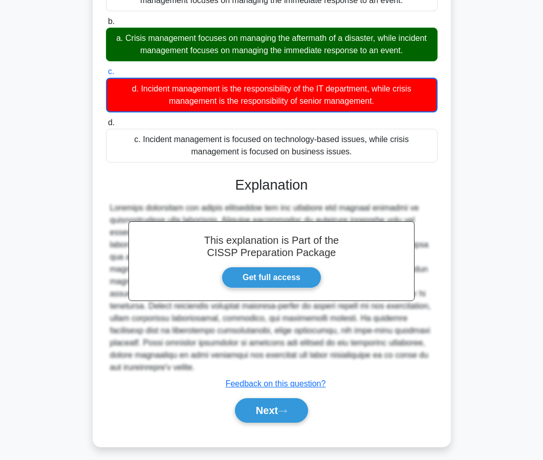
scroll to position [134, 0]
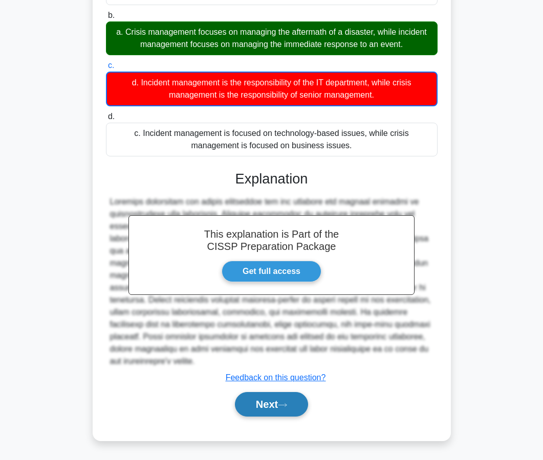
click at [256, 401] on button "Next" at bounding box center [271, 404] width 73 height 25
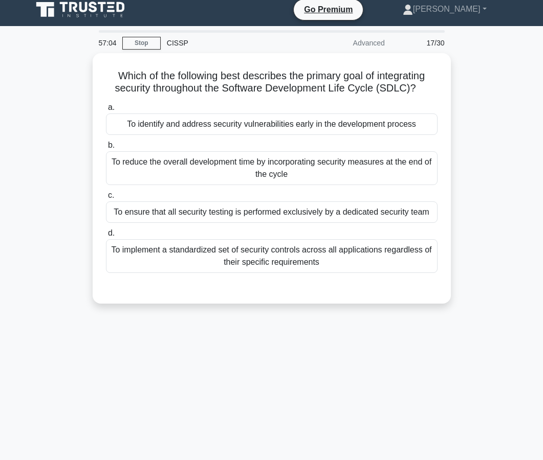
scroll to position [0, 0]
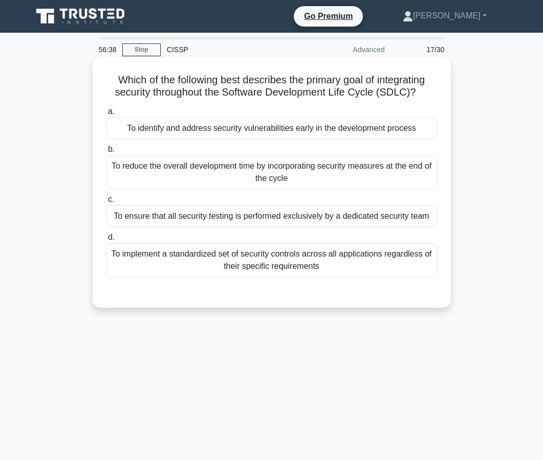
click at [267, 135] on div "To identify and address security vulnerabilities early in the development proce…" at bounding box center [271, 128] width 331 height 21
click at [106, 115] on input "a. To identify and address security vulnerabilities early in the development pr…" at bounding box center [106, 111] width 0 height 7
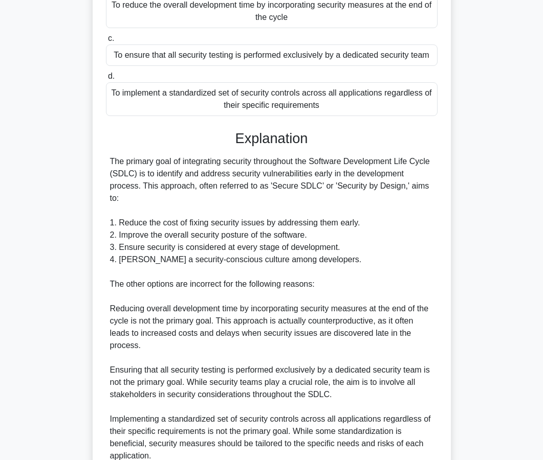
scroll to position [256, 0]
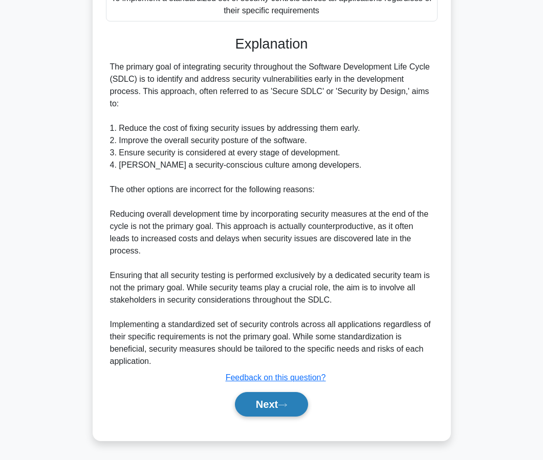
click at [247, 403] on button "Next" at bounding box center [271, 404] width 73 height 25
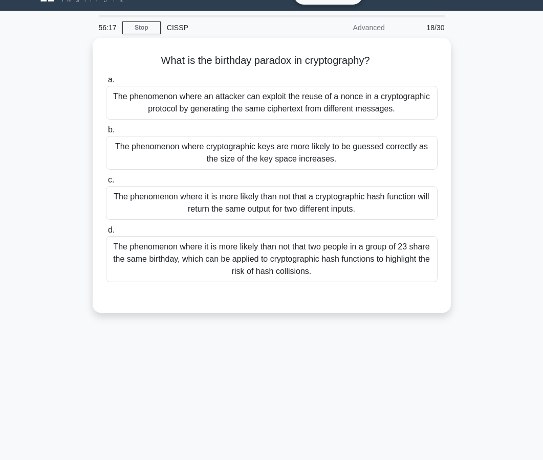
scroll to position [22, 0]
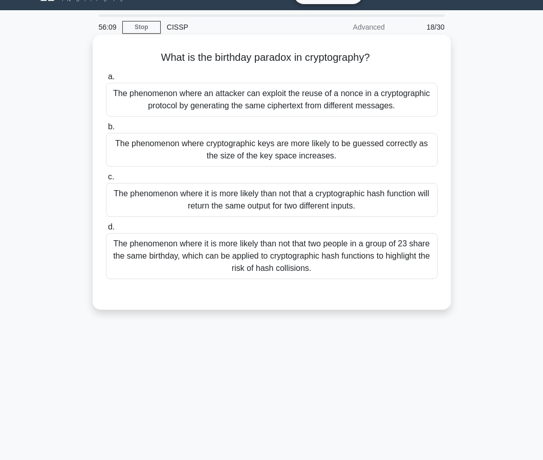
click at [275, 276] on div "The phenomenon where it is more likely than not that two people in a group of 2…" at bounding box center [271, 256] width 331 height 46
click at [106, 231] on input "d. The phenomenon where it is more likely than not that two people in a group o…" at bounding box center [106, 227] width 0 height 7
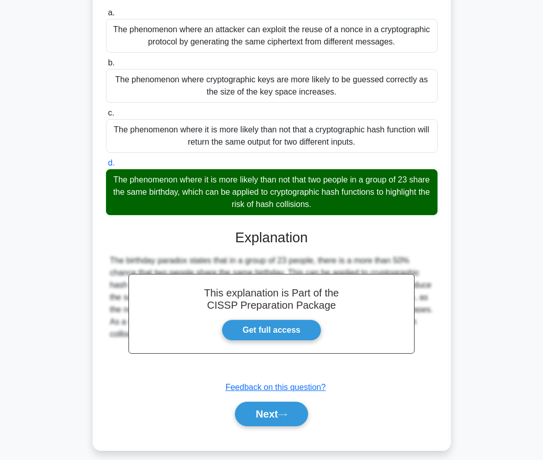
scroll to position [96, 0]
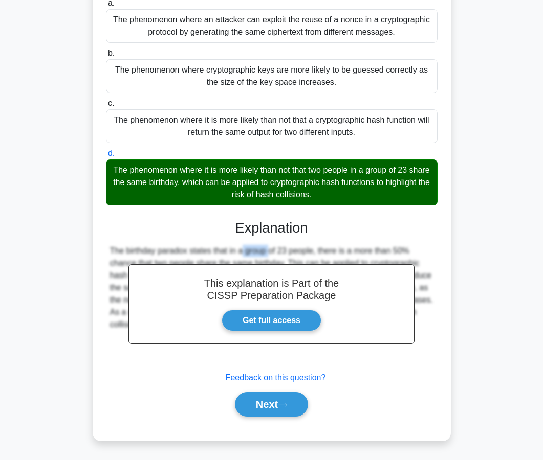
drag, startPoint x: 209, startPoint y: 256, endPoint x: 185, endPoint y: 247, distance: 25.9
click at [185, 247] on div "The birthday paradox states that in a group of 23 people, there is a more than …" at bounding box center [271, 288] width 323 height 86
click at [281, 409] on button "Next" at bounding box center [271, 404] width 73 height 25
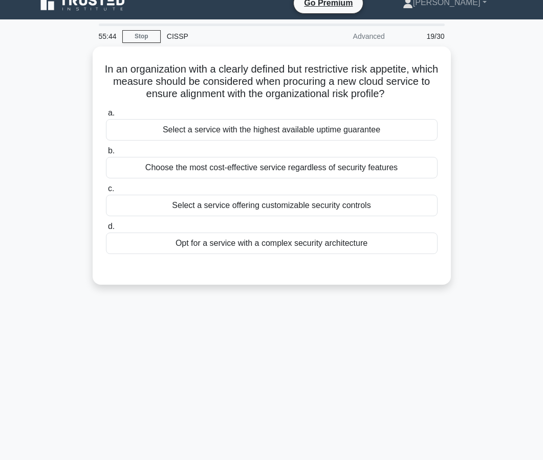
scroll to position [0, 0]
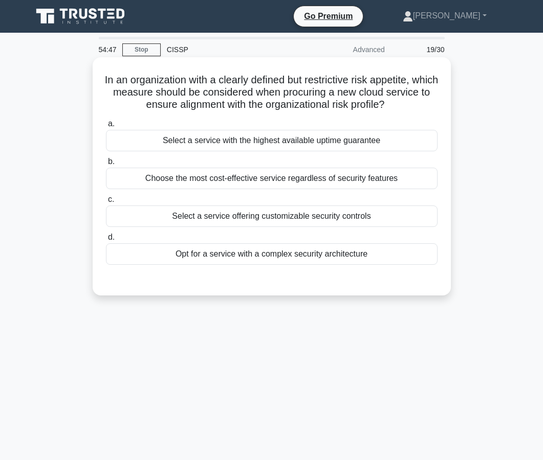
click at [269, 145] on div "Select a service with the highest available uptime guarantee" at bounding box center [271, 140] width 331 height 21
click at [106, 127] on input "a. Select a service with the highest available uptime guarantee" at bounding box center [106, 124] width 0 height 7
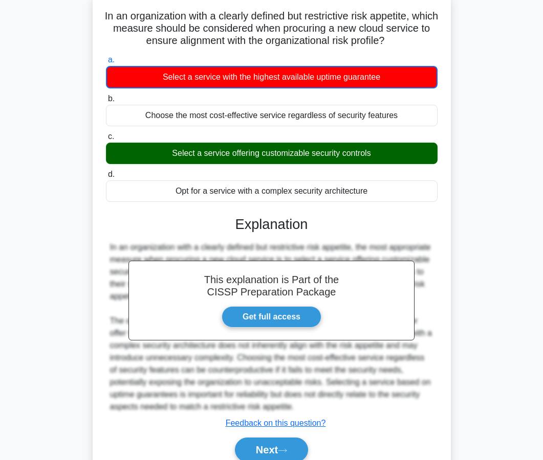
scroll to position [109, 0]
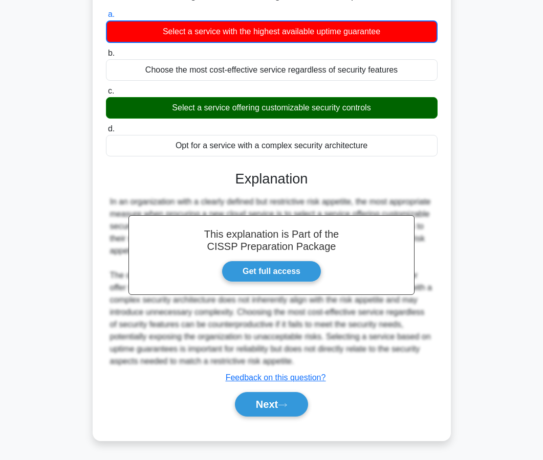
drag, startPoint x: 241, startPoint y: 211, endPoint x: 236, endPoint y: 208, distance: 5.3
click at [236, 208] on div "In an organization with a clearly defined but restrictive risk appetite, the mo…" at bounding box center [271, 282] width 323 height 172
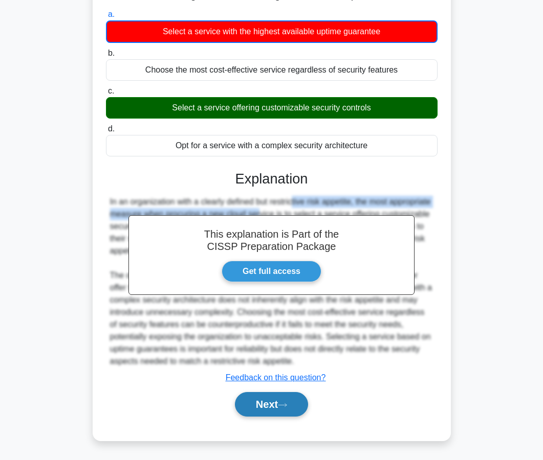
click at [294, 400] on button "Next" at bounding box center [271, 404] width 73 height 25
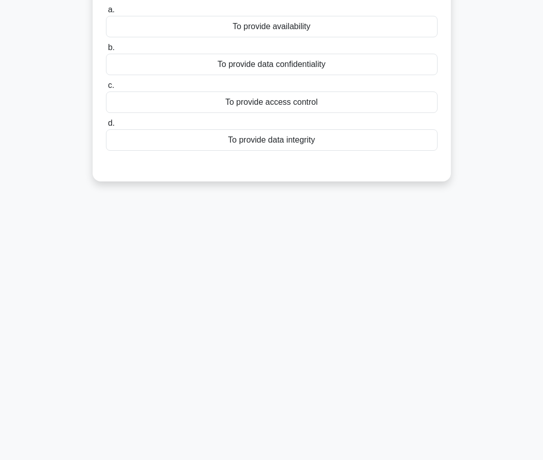
scroll to position [0, 0]
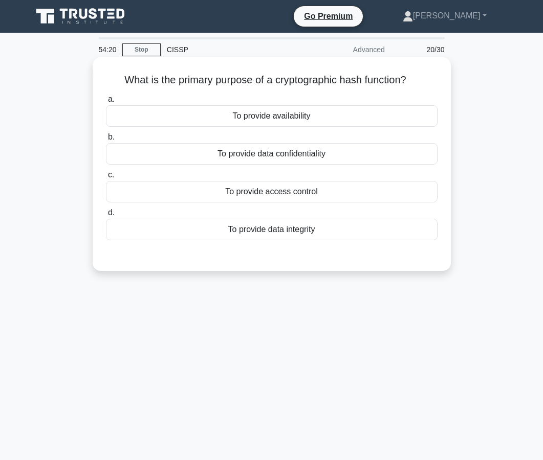
click at [281, 152] on div "To provide data confidentiality" at bounding box center [271, 153] width 331 height 21
click at [106, 141] on input "b. To provide data confidentiality" at bounding box center [106, 137] width 0 height 7
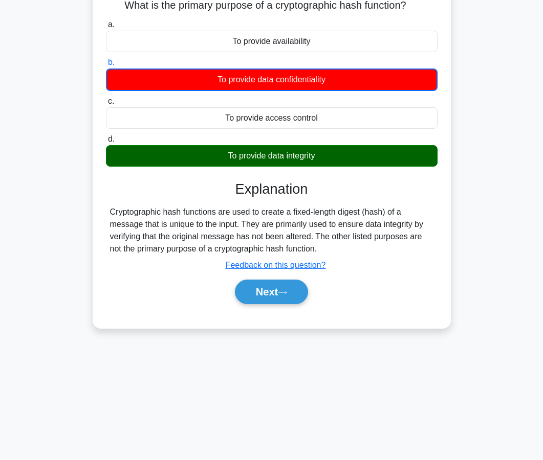
scroll to position [79, 0]
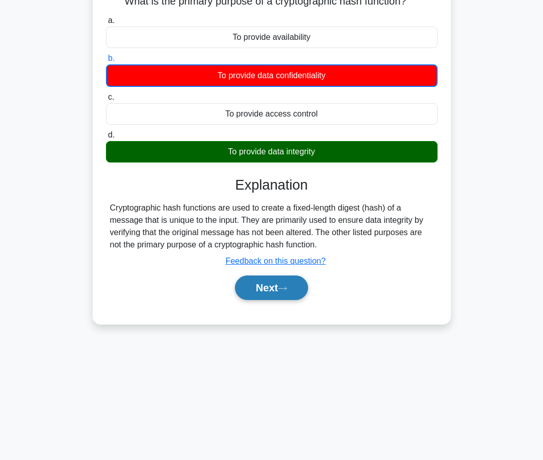
click at [269, 280] on button "Next" at bounding box center [271, 288] width 73 height 25
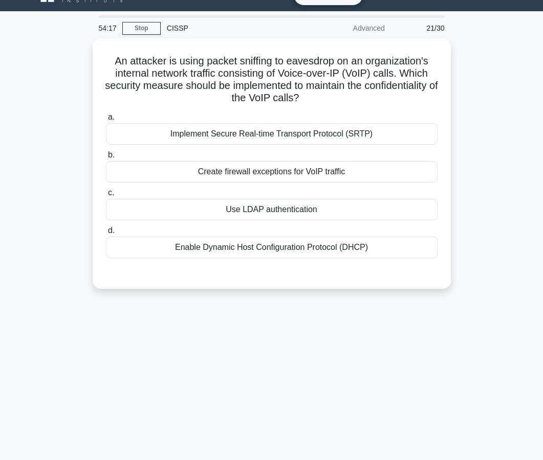
scroll to position [0, 0]
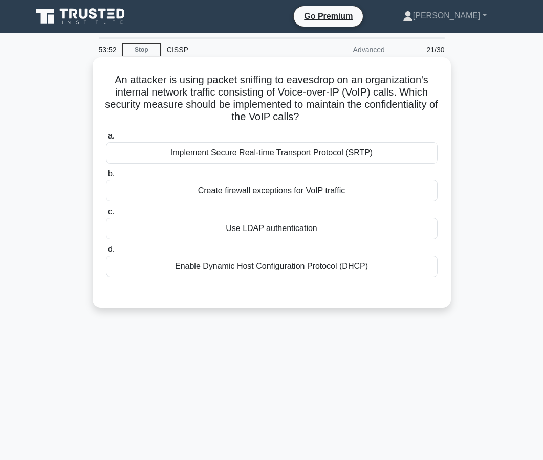
click at [276, 234] on div "Use LDAP authentication" at bounding box center [271, 228] width 331 height 21
click at [106, 215] on input "c. Use LDAP authentication" at bounding box center [106, 212] width 0 height 7
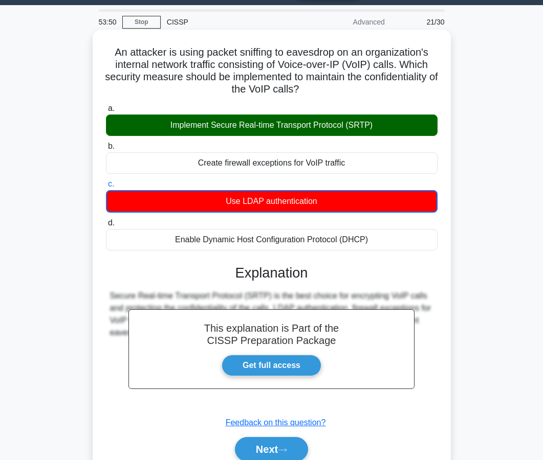
scroll to position [31, 0]
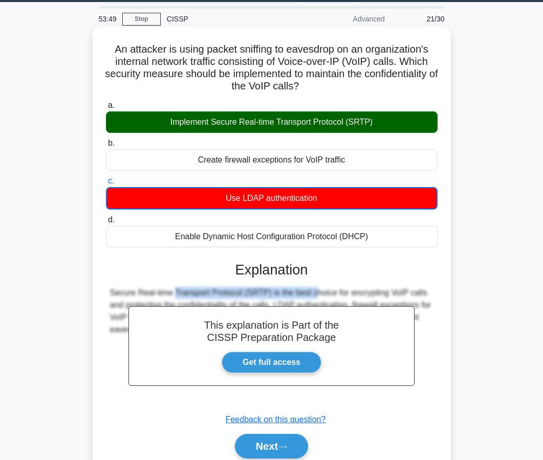
drag, startPoint x: 256, startPoint y: 292, endPoint x: 205, endPoint y: 286, distance: 51.5
click at [205, 286] on div "This explanation is Part of the CISSP Preparation Package Get full access Expla…" at bounding box center [271, 356] width 331 height 213
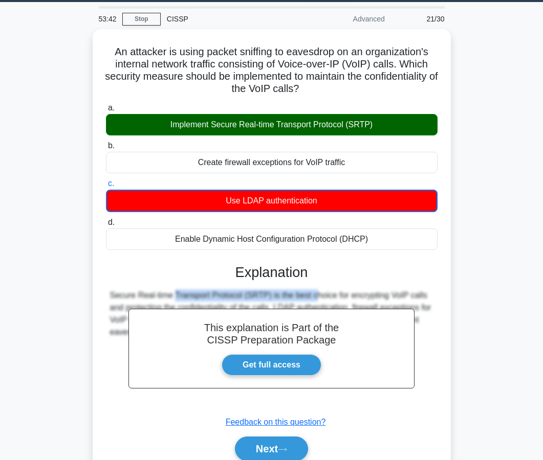
scroll to position [92, 0]
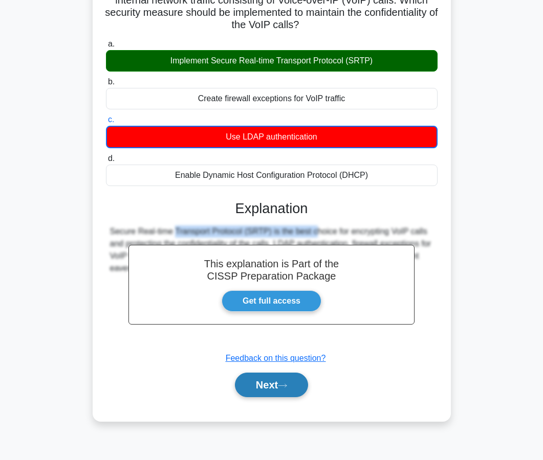
click at [287, 384] on icon at bounding box center [282, 386] width 9 height 6
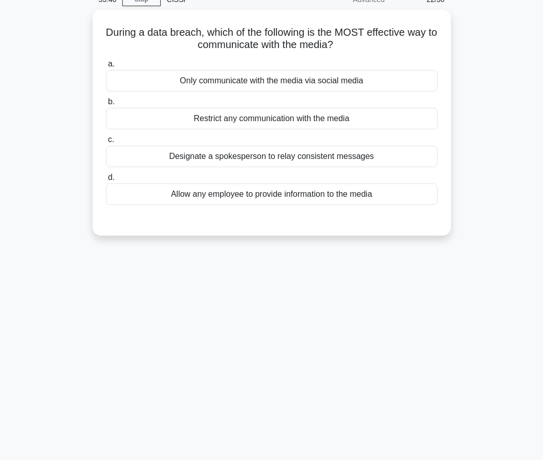
scroll to position [0, 0]
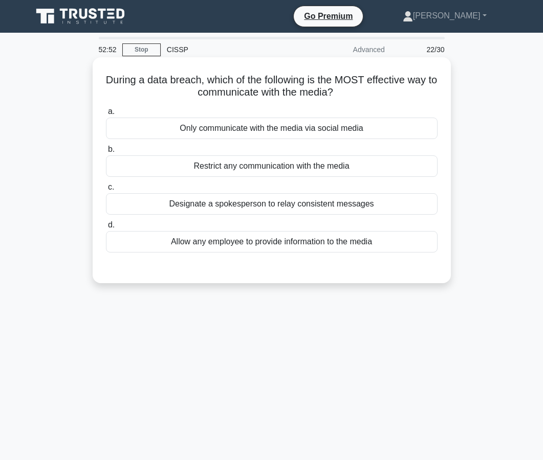
click at [264, 199] on div "Designate a spokesperson to relay consistent messages" at bounding box center [271, 203] width 331 height 21
click at [106, 191] on input "c. Designate a spokesperson to relay consistent messages" at bounding box center [106, 187] width 0 height 7
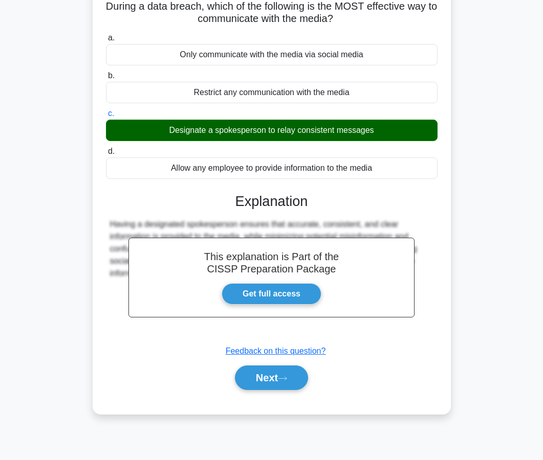
scroll to position [92, 0]
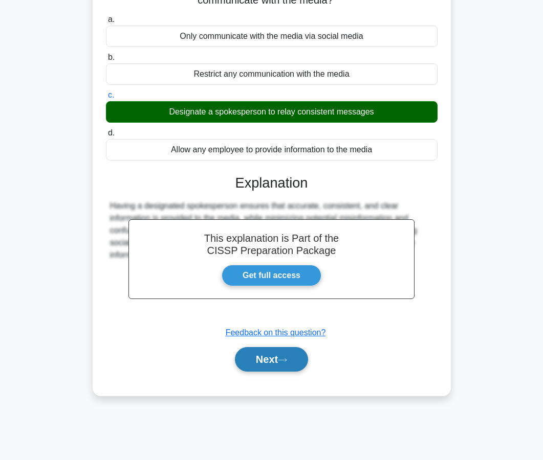
click at [252, 353] on button "Next" at bounding box center [271, 359] width 73 height 25
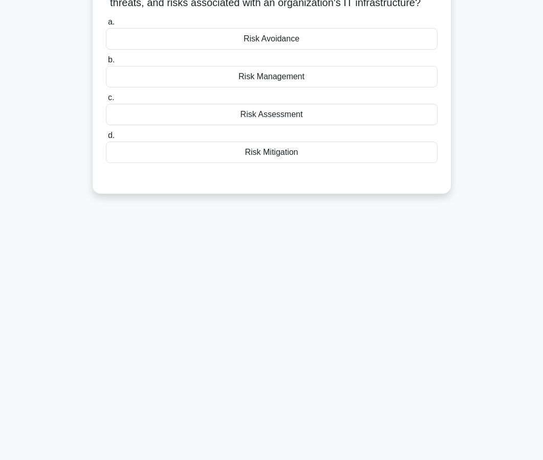
scroll to position [0, 0]
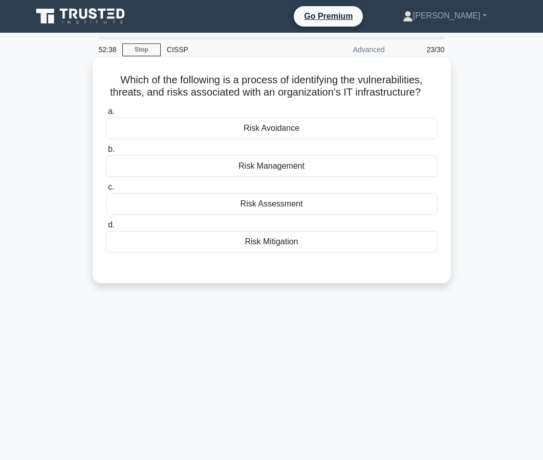
click at [268, 207] on div "Risk Assessment" at bounding box center [271, 203] width 331 height 21
click at [106, 191] on input "c. Risk Assessment" at bounding box center [106, 187] width 0 height 7
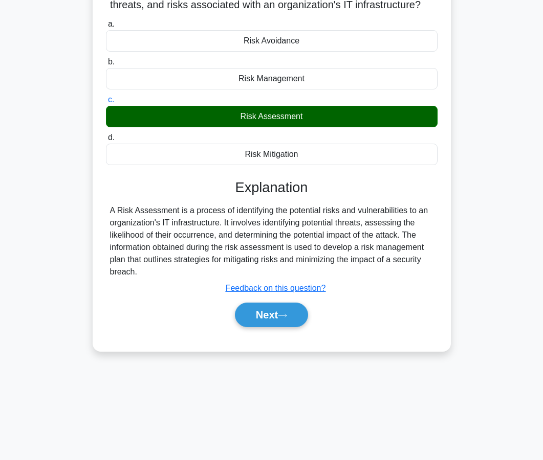
scroll to position [92, 0]
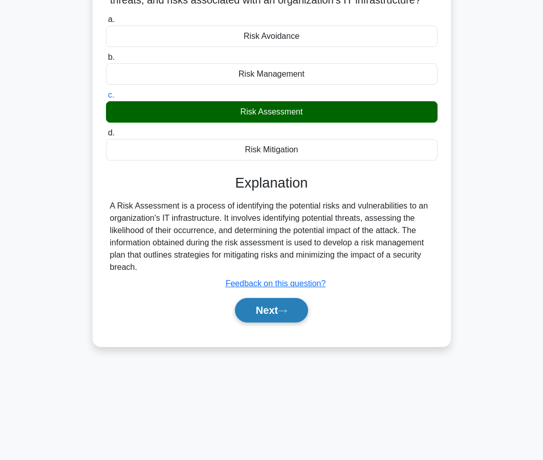
click at [260, 316] on button "Next" at bounding box center [271, 310] width 73 height 25
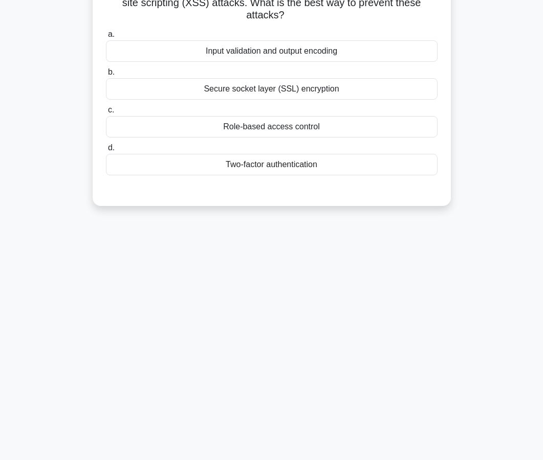
scroll to position [0, 0]
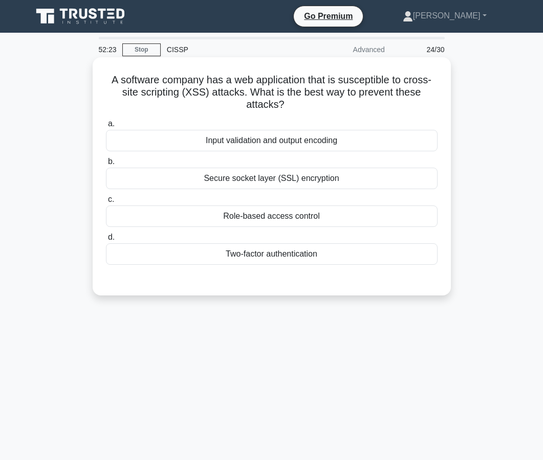
click at [266, 182] on div "Secure socket layer (SSL) encryption" at bounding box center [271, 178] width 331 height 21
click at [106, 165] on input "b. Secure socket layer (SSL) encryption" at bounding box center [106, 162] width 0 height 7
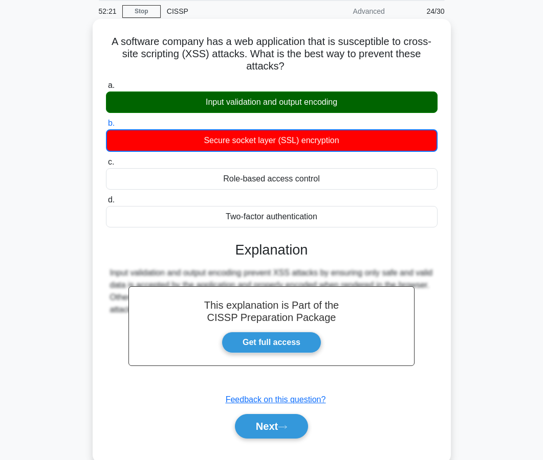
scroll to position [37, 0]
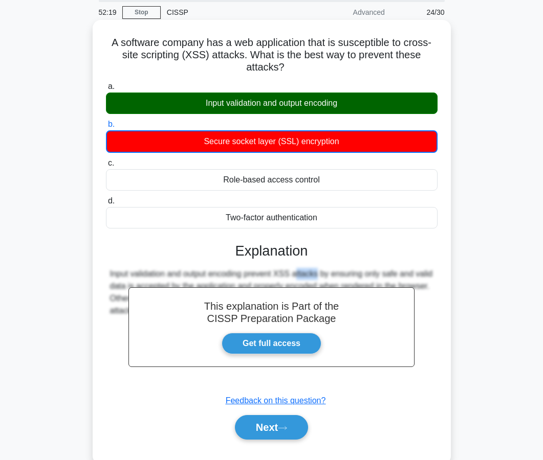
drag, startPoint x: 253, startPoint y: 277, endPoint x: 230, endPoint y: 276, distance: 23.0
click at [230, 276] on div "Input validation and output encoding prevent XSS attacks by ensuring only safe …" at bounding box center [271, 292] width 323 height 49
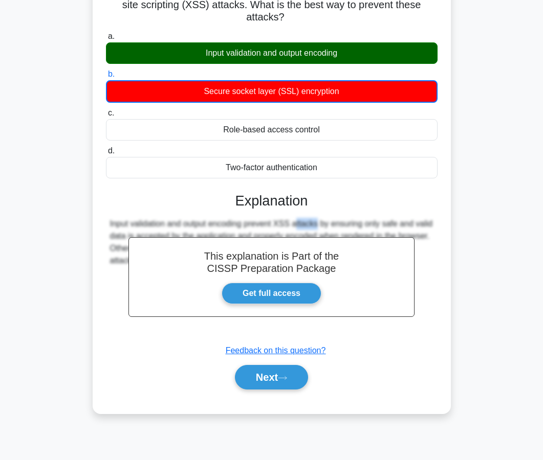
scroll to position [92, 0]
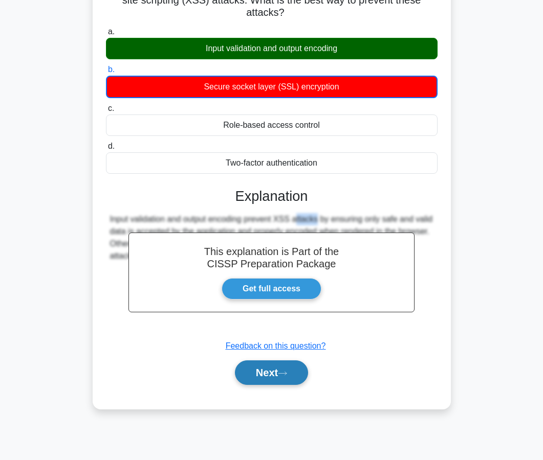
click at [266, 381] on button "Next" at bounding box center [271, 372] width 73 height 25
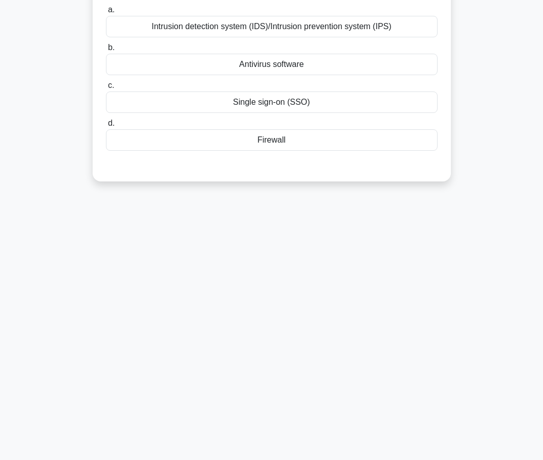
scroll to position [0, 0]
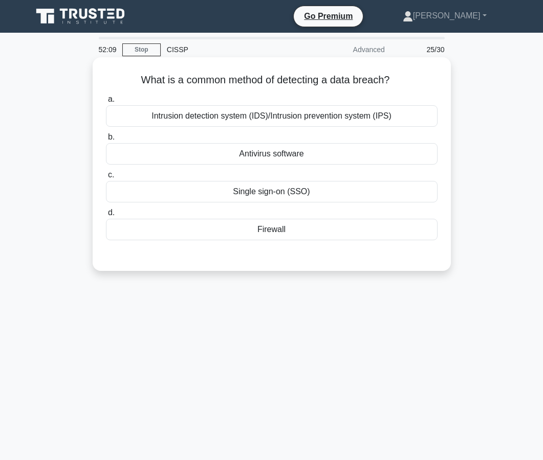
click at [273, 120] on div "Intrusion detection system (IDS)/Intrusion prevention system (IPS)" at bounding box center [271, 115] width 331 height 21
click at [106, 103] on input "a. Intrusion detection system (IDS)/Intrusion prevention system (IPS)" at bounding box center [106, 99] width 0 height 7
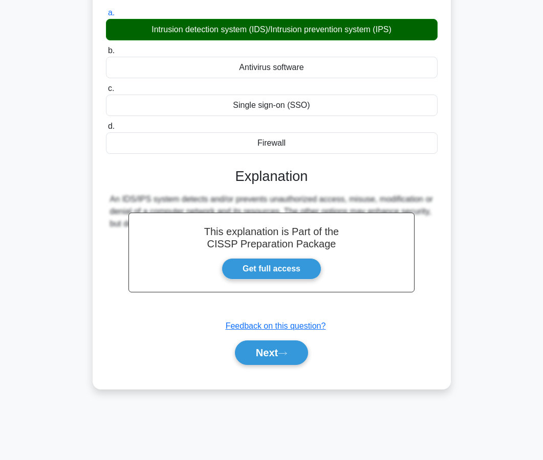
scroll to position [92, 0]
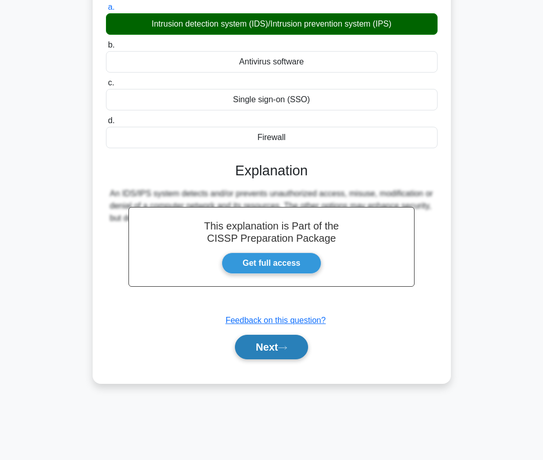
click at [269, 356] on button "Next" at bounding box center [271, 347] width 73 height 25
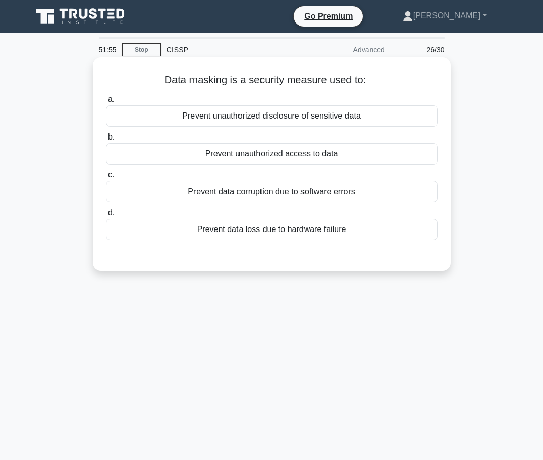
click at [268, 115] on div "Prevent unauthorized disclosure of sensitive data" at bounding box center [271, 115] width 331 height 21
click at [106, 103] on input "a. Prevent unauthorized disclosure of sensitive data" at bounding box center [106, 99] width 0 height 7
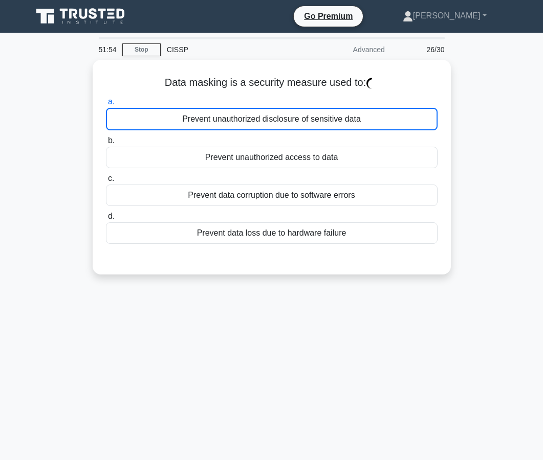
scroll to position [92, 0]
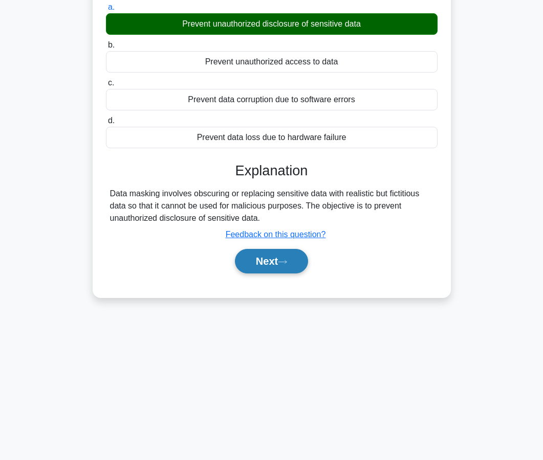
click at [270, 264] on button "Next" at bounding box center [271, 261] width 73 height 25
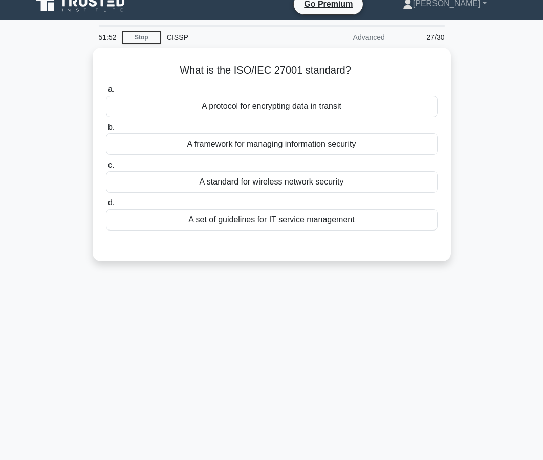
scroll to position [0, 0]
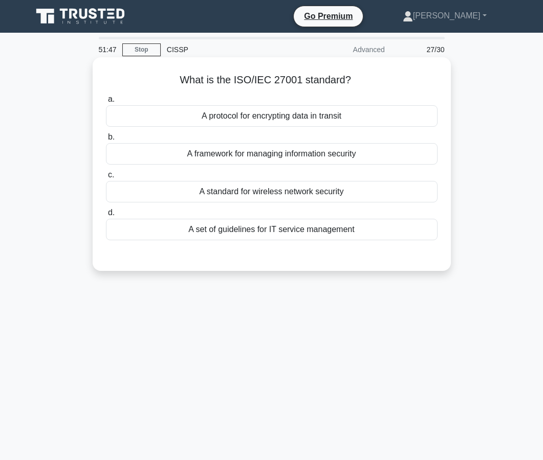
click at [268, 154] on div "A framework for managing information security" at bounding box center [271, 153] width 331 height 21
click at [106, 141] on input "b. A framework for managing information security" at bounding box center [106, 137] width 0 height 7
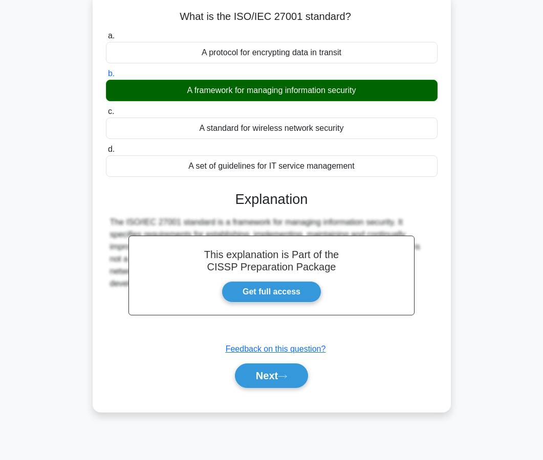
scroll to position [66, 0]
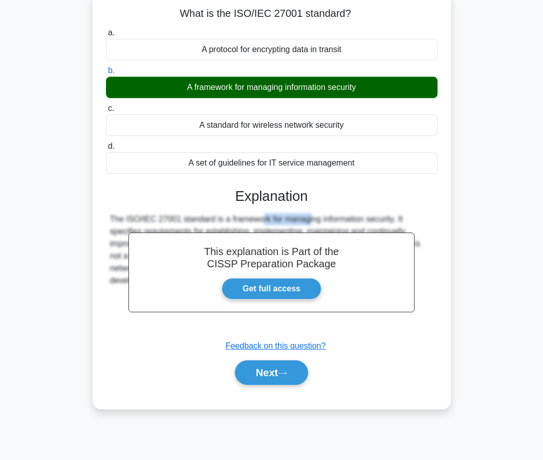
drag, startPoint x: 240, startPoint y: 217, endPoint x: 197, endPoint y: 215, distance: 42.5
click at [197, 215] on div "The ISO/IEC 27001 standard is a framework for managing information security. It…" at bounding box center [271, 250] width 323 height 74
click at [280, 368] on button "Next" at bounding box center [271, 372] width 73 height 25
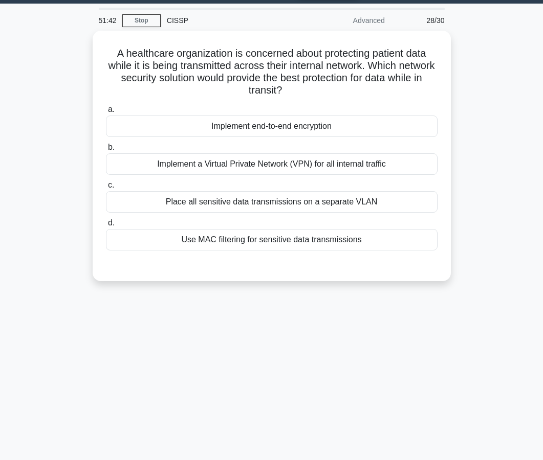
scroll to position [0, 0]
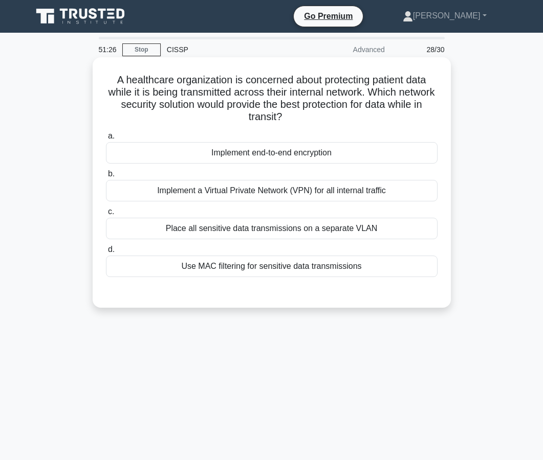
click at [272, 152] on div "Implement end-to-end encryption" at bounding box center [271, 152] width 331 height 21
click at [106, 140] on input "a. Implement end-to-end encryption" at bounding box center [106, 136] width 0 height 7
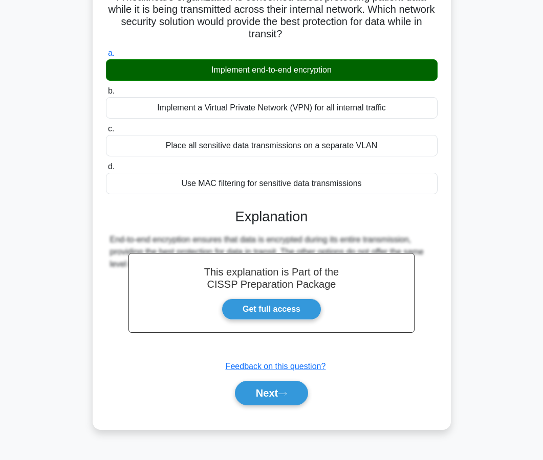
scroll to position [92, 0]
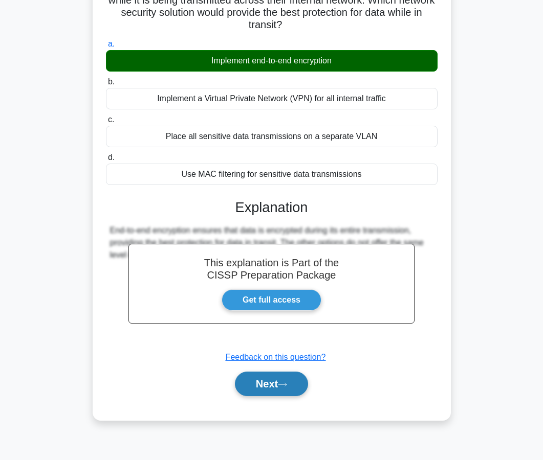
click at [263, 388] on button "Next" at bounding box center [271, 384] width 73 height 25
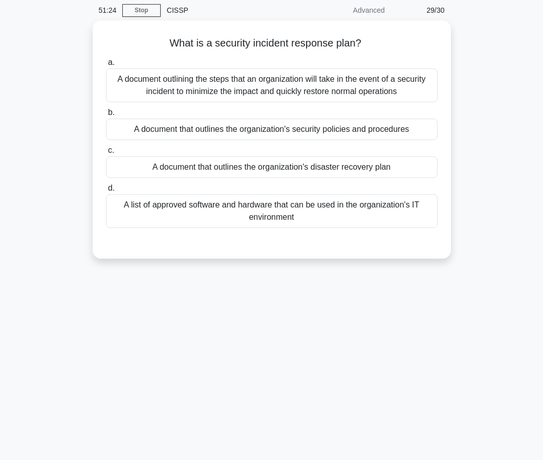
scroll to position [0, 0]
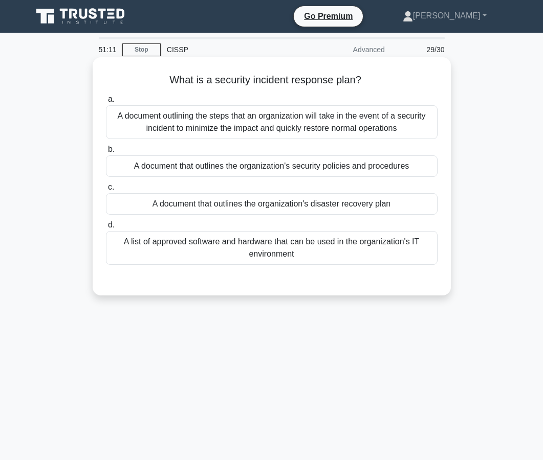
click at [269, 121] on div "A document outlining the steps that an organization will take in the event of a…" at bounding box center [271, 122] width 331 height 34
click at [106, 103] on input "a. A document outlining the steps that an organization will take in the event o…" at bounding box center [106, 99] width 0 height 7
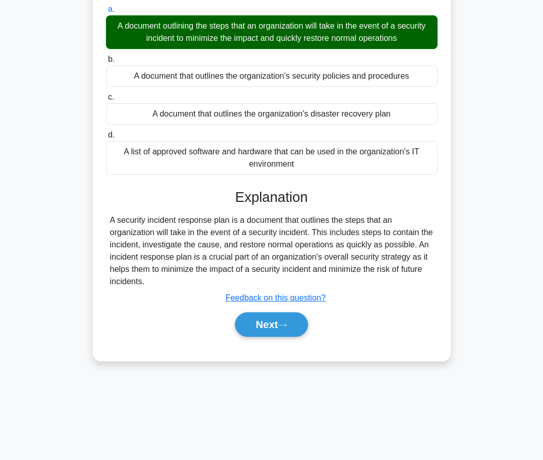
scroll to position [92, 0]
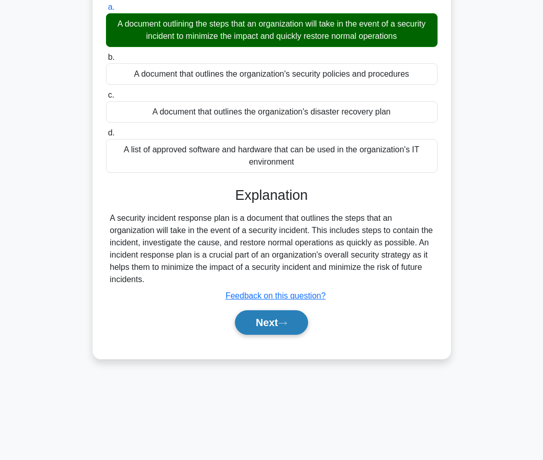
click at [260, 329] on button "Next" at bounding box center [271, 322] width 73 height 25
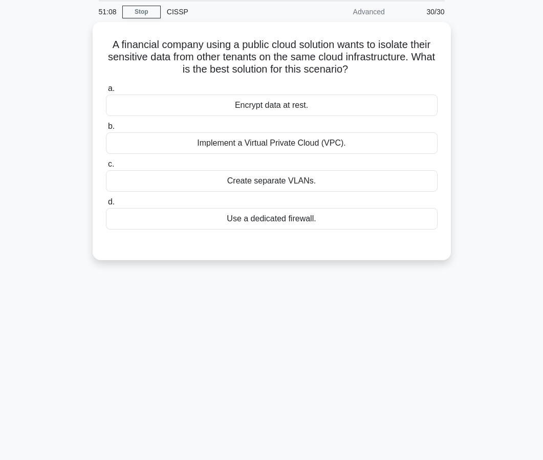
scroll to position [0, 0]
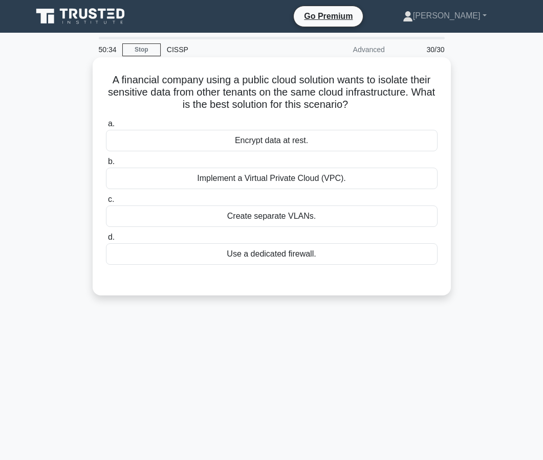
click at [261, 188] on div "Implement a Virtual Private Cloud (VPC)." at bounding box center [271, 178] width 331 height 21
click at [106, 165] on input "b. Implement a Virtual Private Cloud (VPC)." at bounding box center [106, 162] width 0 height 7
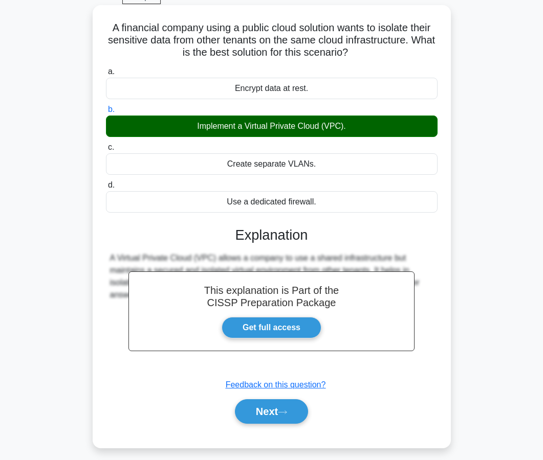
scroll to position [77, 0]
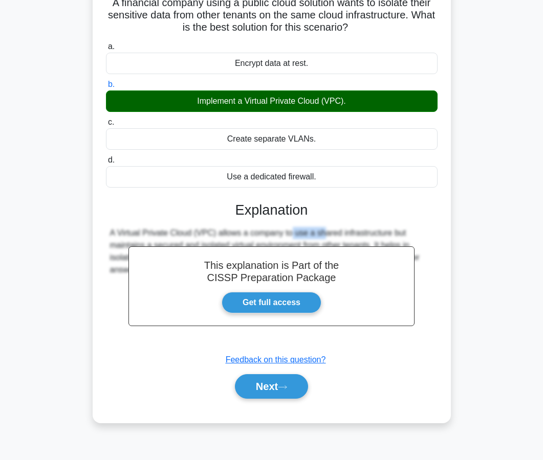
drag, startPoint x: 255, startPoint y: 234, endPoint x: 219, endPoint y: 234, distance: 35.8
click at [219, 234] on div "A Virtual Private Cloud (VPC) allows a company to use a shared infrastructure b…" at bounding box center [271, 251] width 323 height 49
click at [270, 391] on button "Next" at bounding box center [271, 386] width 73 height 25
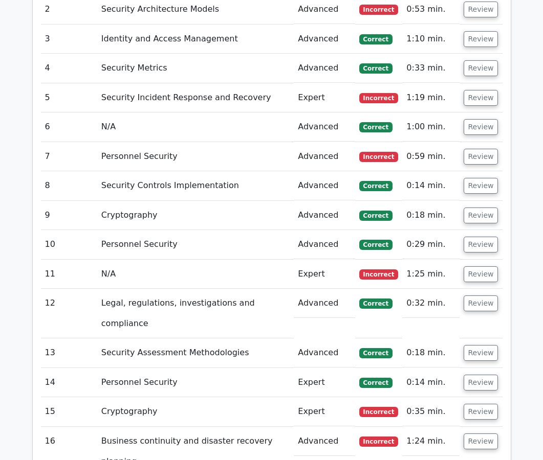
scroll to position [1153, 0]
